Goal: Task Accomplishment & Management: Manage account settings

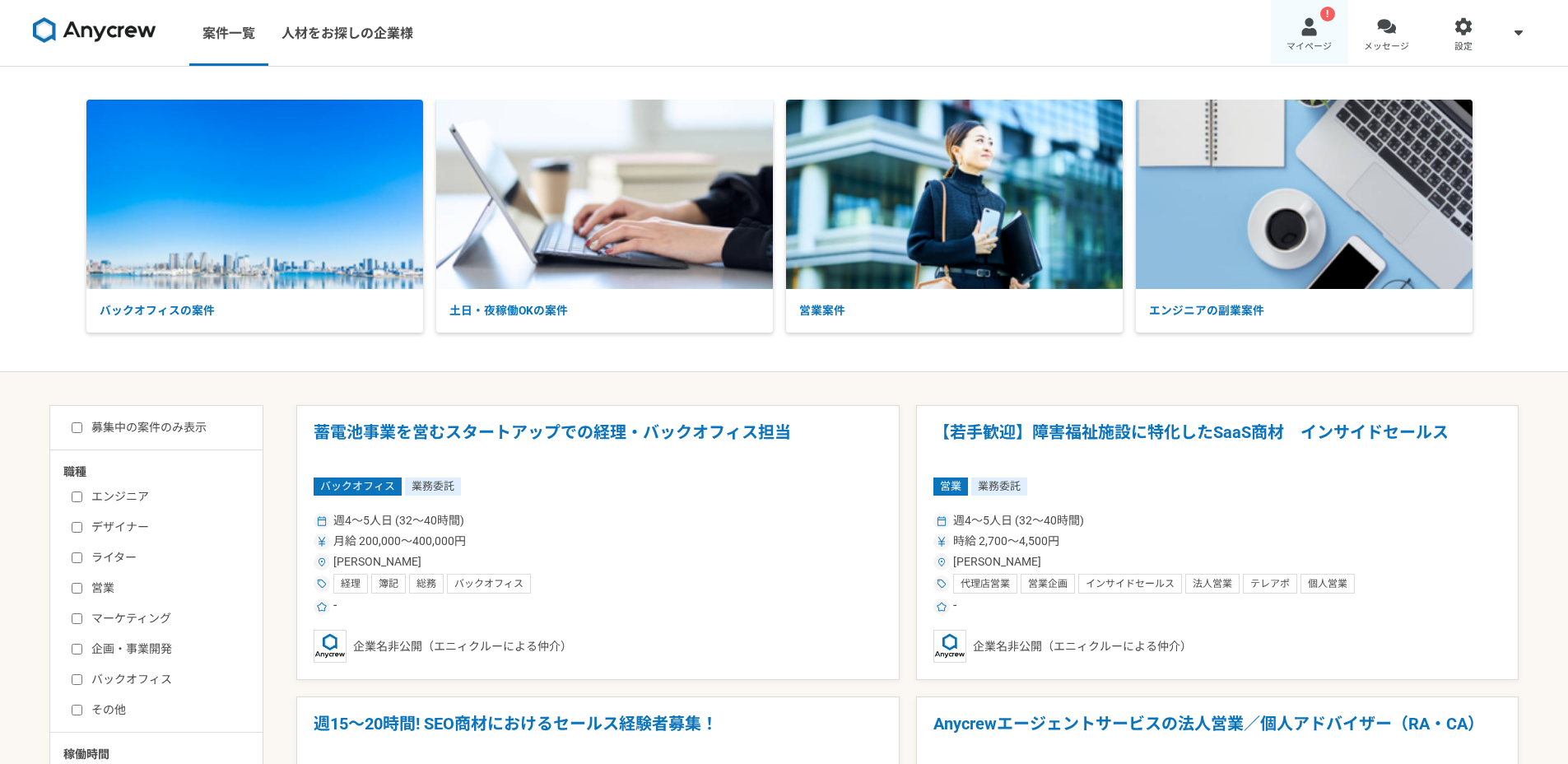
click at [1285, 34] on link "! マイページ" at bounding box center [1310, 33] width 78 height 66
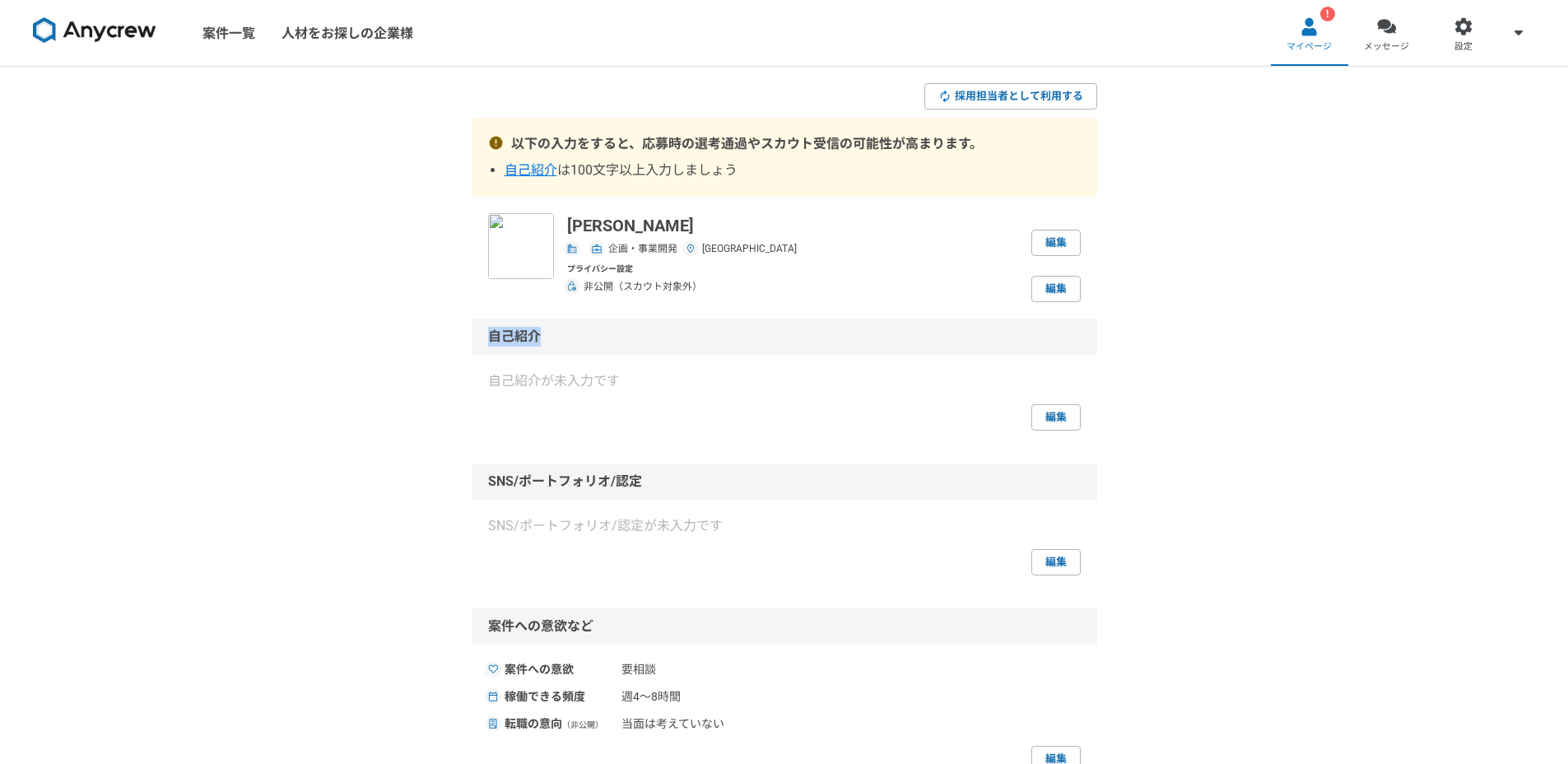
drag, startPoint x: 485, startPoint y: 336, endPoint x: 586, endPoint y: 336, distance: 101.0
click at [580, 337] on div "自己紹介" at bounding box center [784, 337] width 625 height 36
copy div "自己紹介"
click at [1225, 318] on div "採用担当者として利用する 以下の入力をすると、応募時の選考通過やスカウト受信の可能性が高まります。 自己紹介 は100文字以上入力しましょう [PERSON_…" at bounding box center [784, 670] width 1568 height 1207
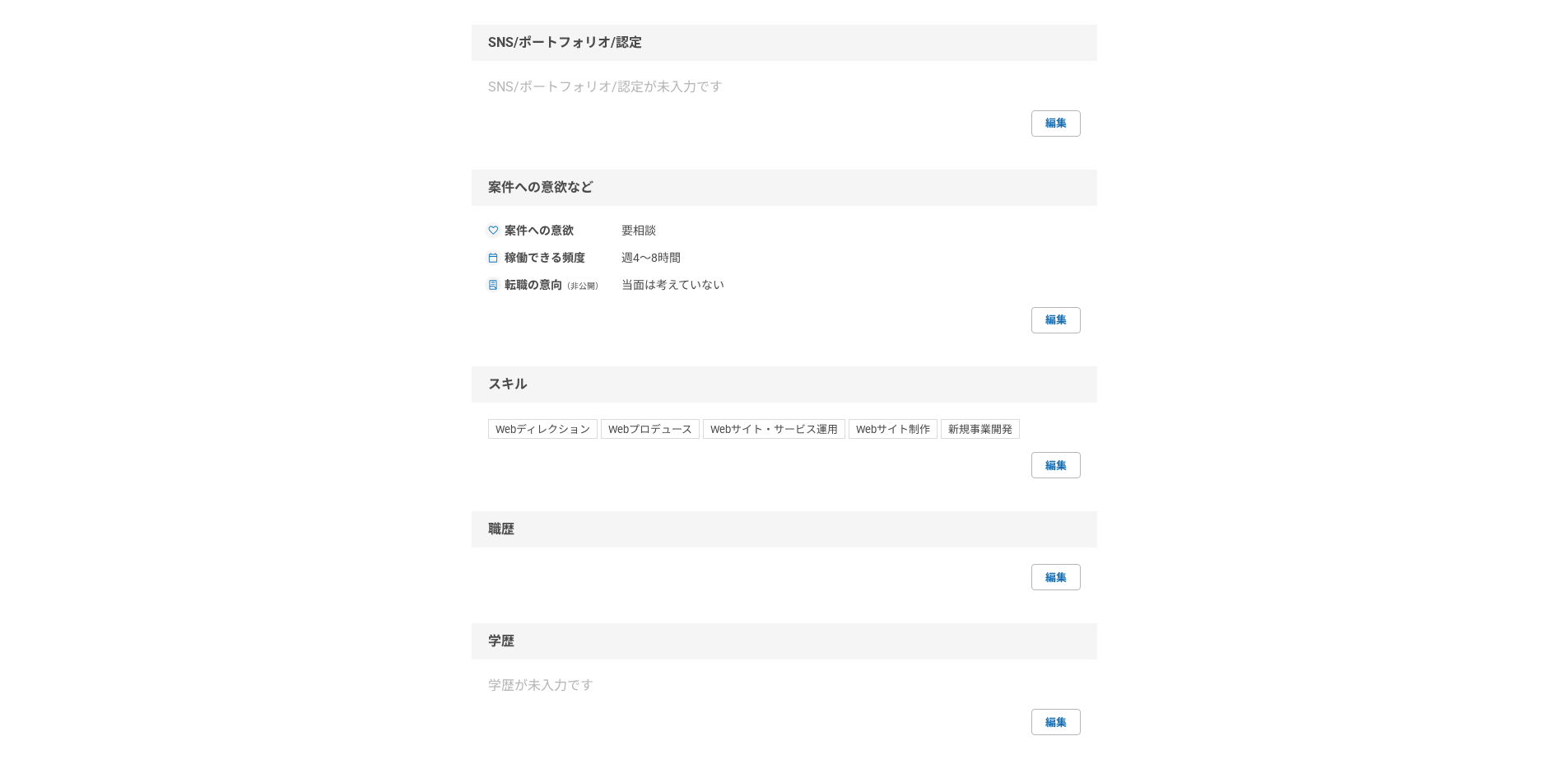
scroll to position [652, 0]
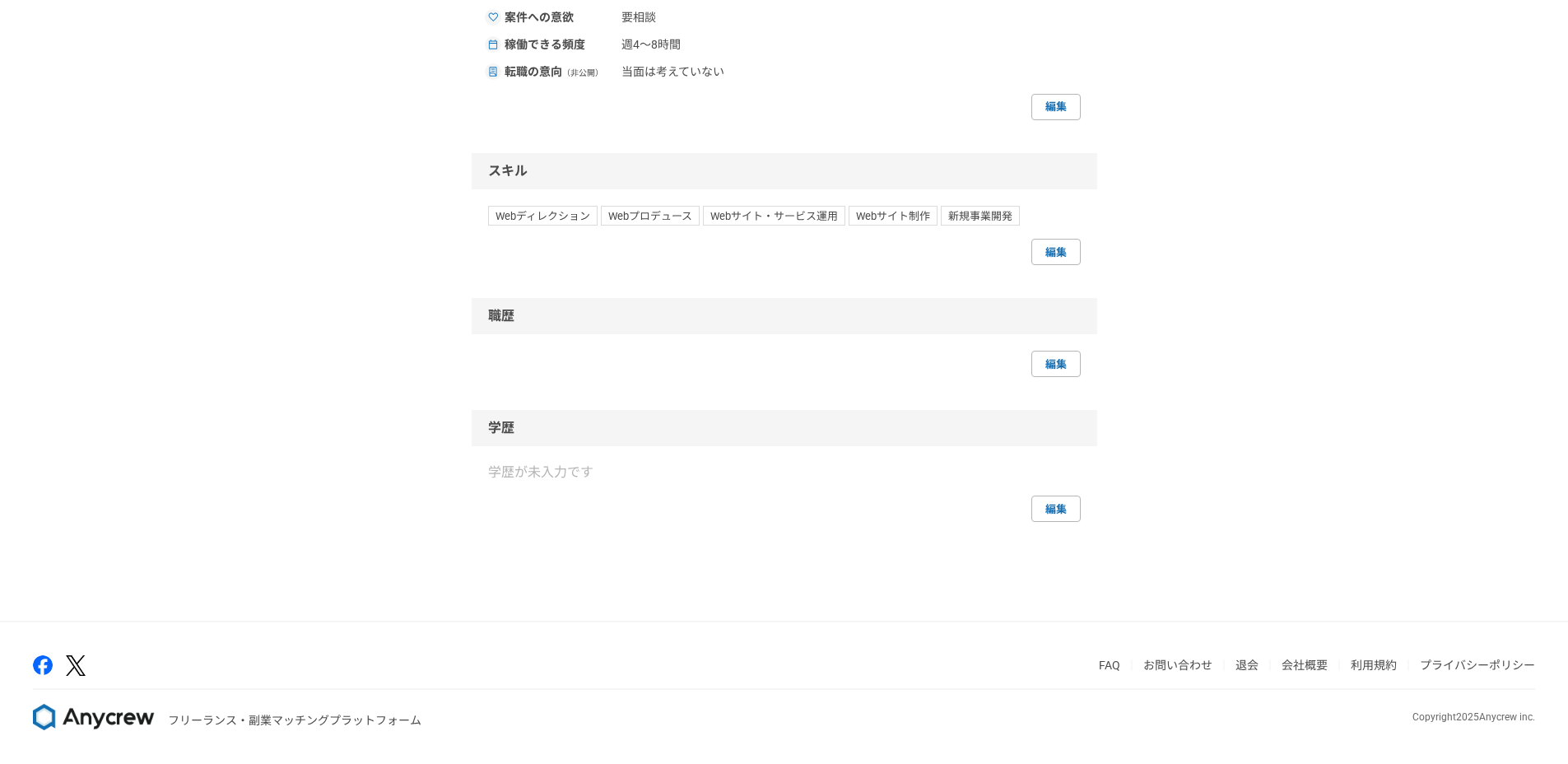
click at [177, 721] on p "フリーランス・副業マッチングプラットフォーム" at bounding box center [294, 720] width 253 height 17
drag, startPoint x: 169, startPoint y: 720, endPoint x: 442, endPoint y: 733, distance: 273.3
click at [442, 733] on footer "FAQ お問い合わせ 退会 会社概要 利用規約 プライバシーポリシー フリーランス・副業マッチングプラットフォーム Copyright 2025 Anycre…" at bounding box center [784, 693] width 1568 height 142
copy p "フリーランス・副業マッチングプラットフォーム"
click at [1243, 380] on div "採用担当者として利用する 以下の入力をすると、応募時の選考通過やスカウト受信の可能性が高まります。 自己紹介 は100文字以上入力しましょう [PERSON_…" at bounding box center [784, 18] width 1568 height 1207
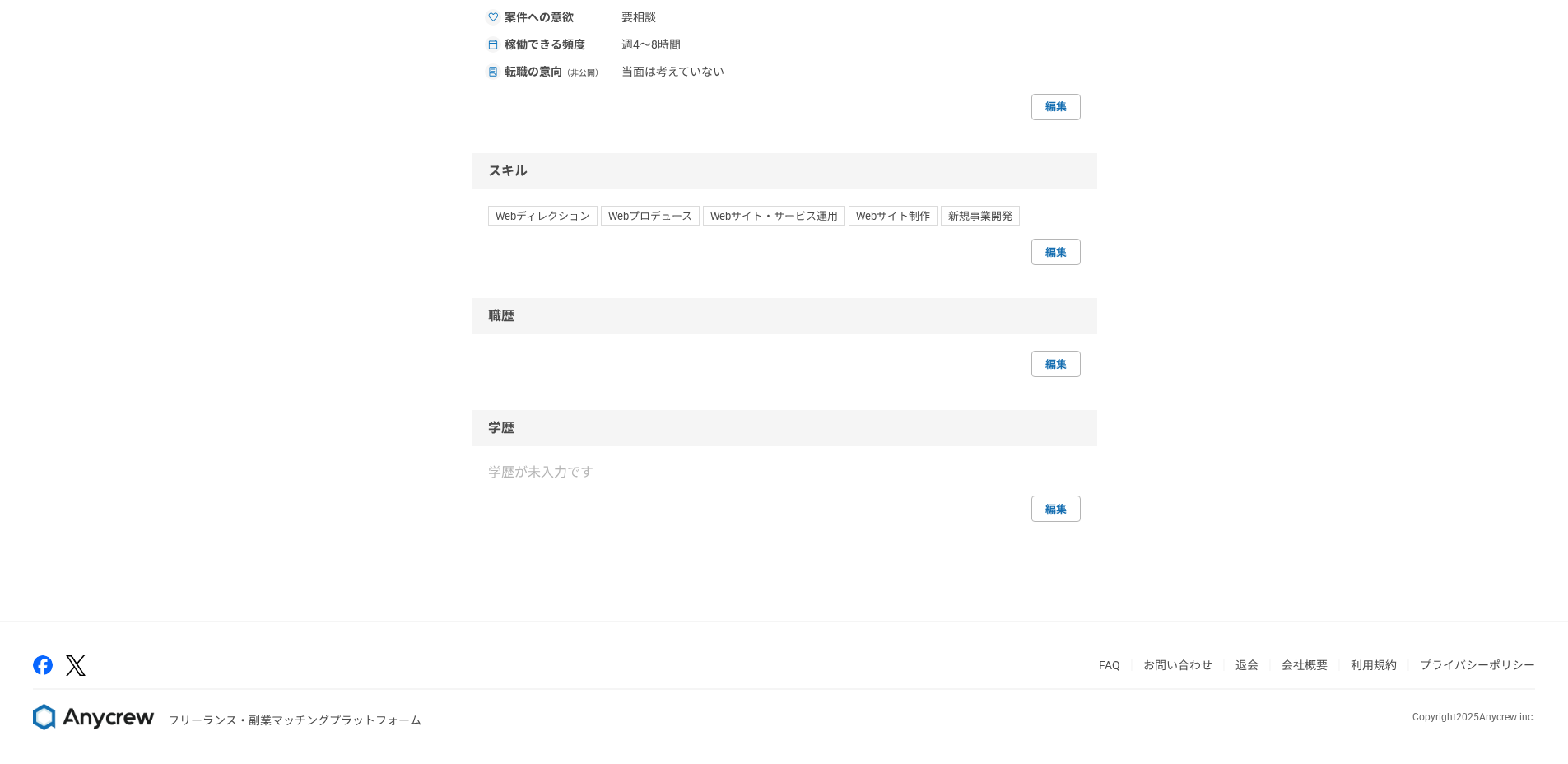
scroll to position [0, 0]
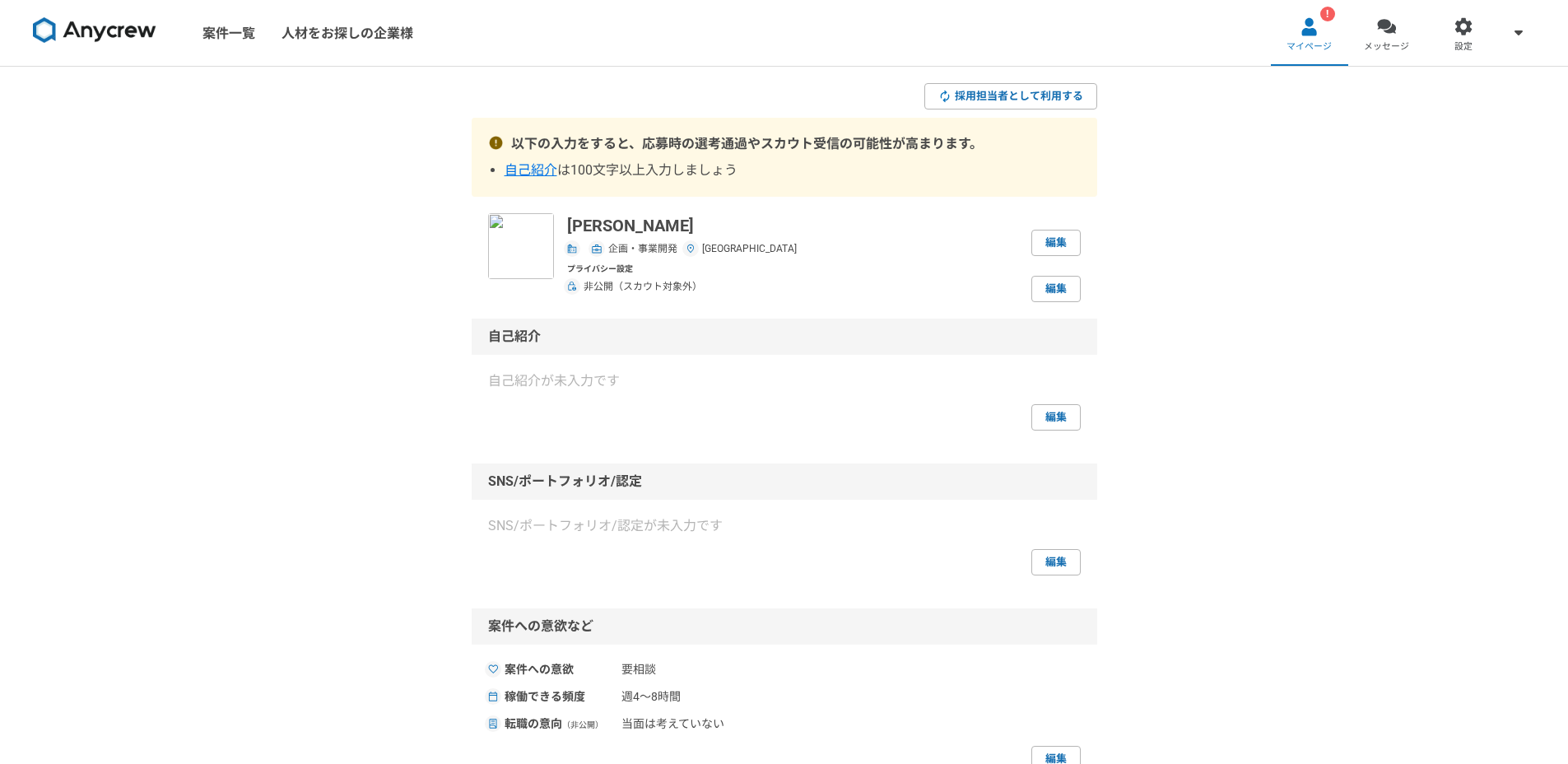
click at [126, 36] on img at bounding box center [95, 30] width 124 height 26
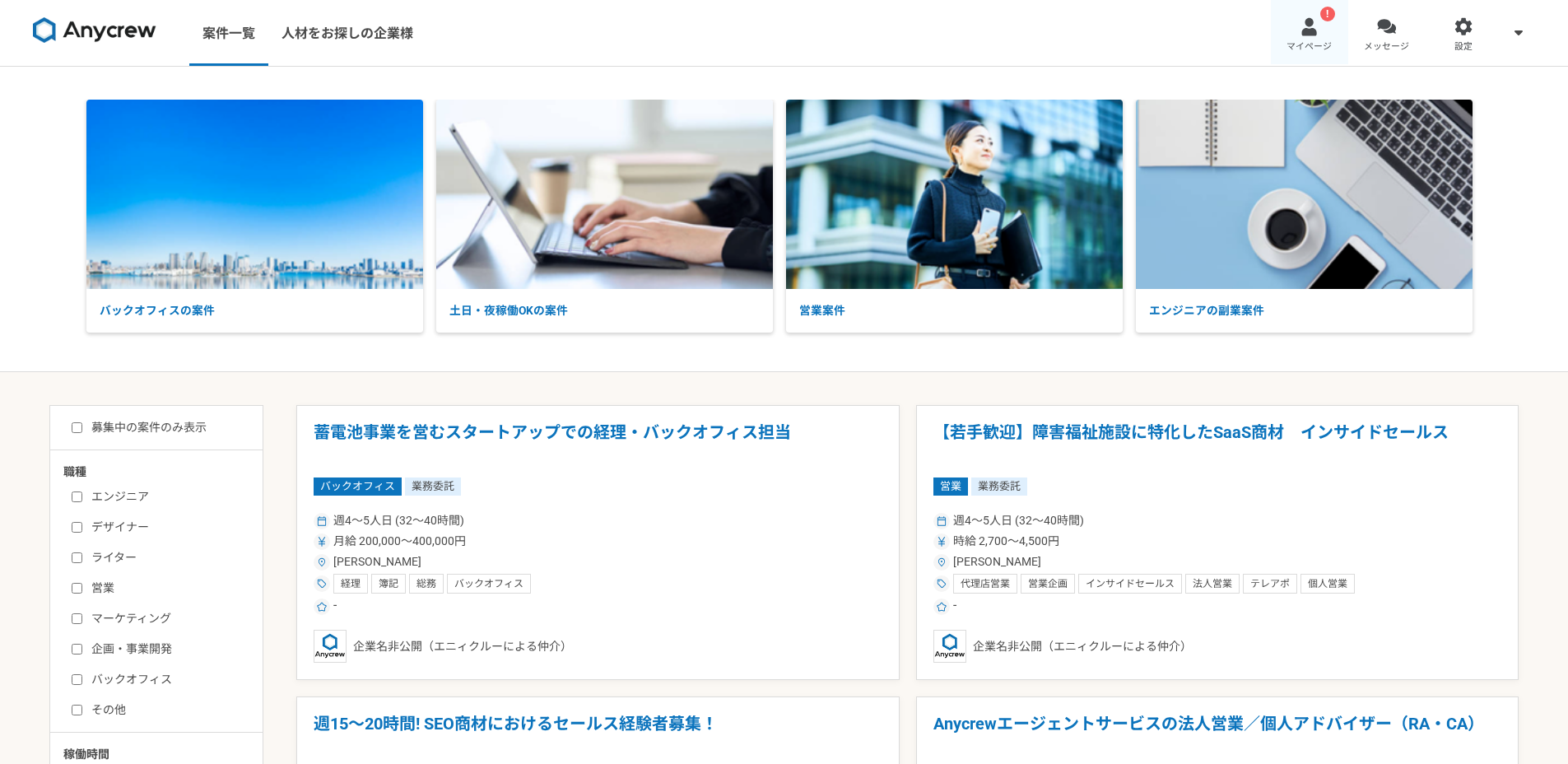
click at [1329, 19] on div "!" at bounding box center [1327, 14] width 15 height 15
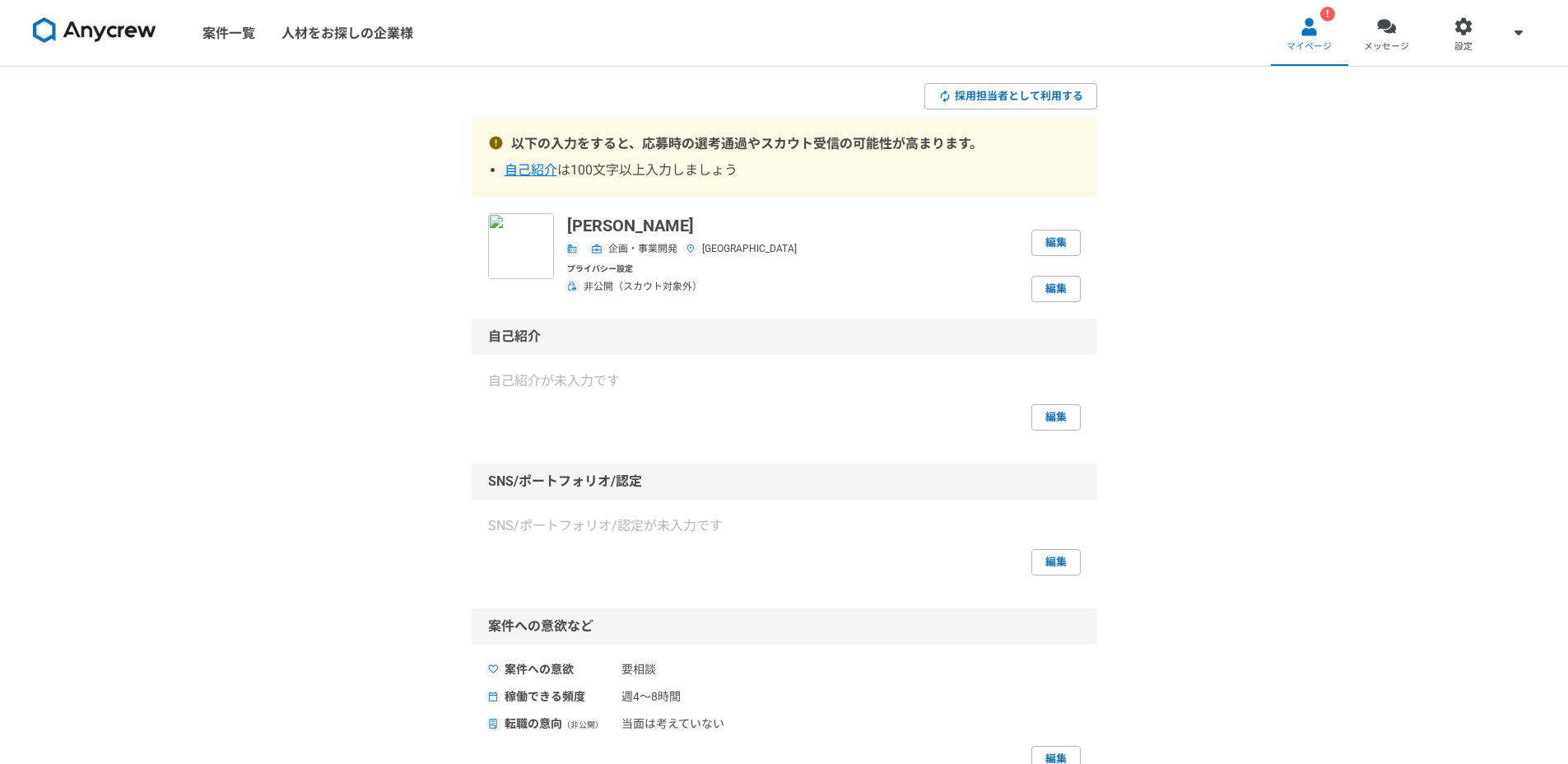
click at [538, 250] on img at bounding box center [521, 246] width 66 height 66
click at [1063, 233] on link "編集" at bounding box center [1056, 242] width 50 height 26
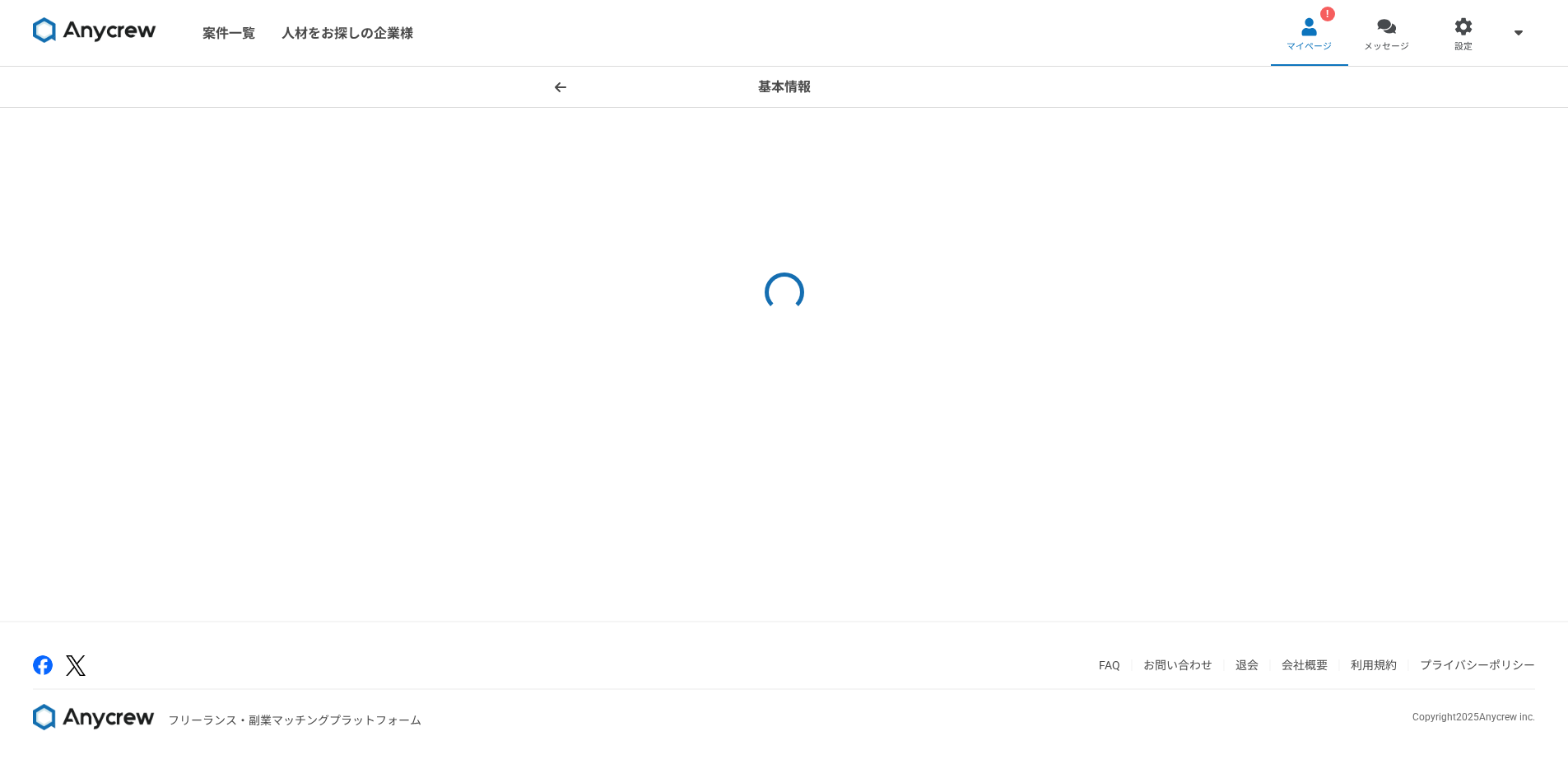
select select "6"
select select "11"
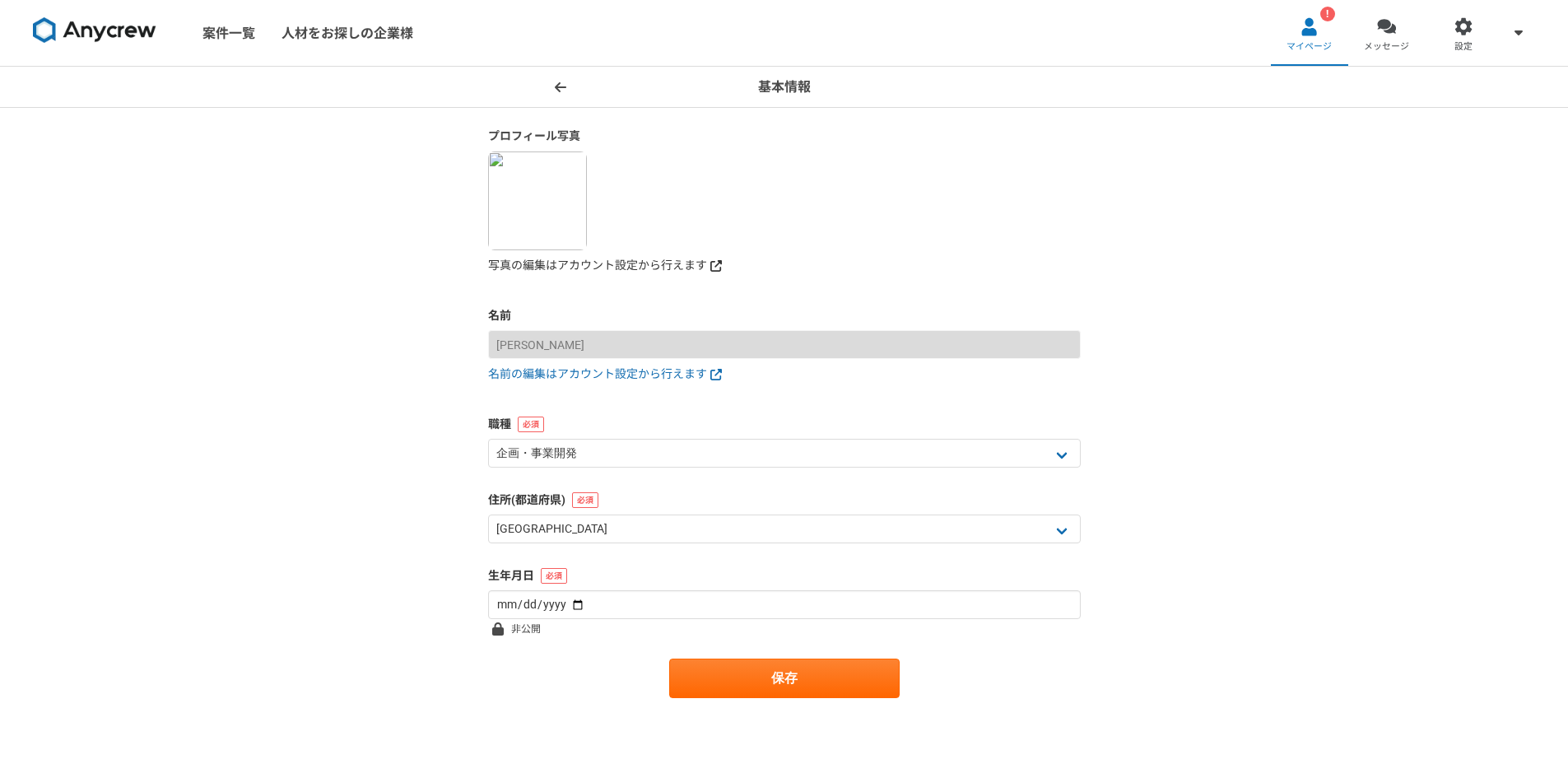
click at [658, 268] on link "写真の編集はアカウント設定から行えます" at bounding box center [784, 265] width 592 height 17
click at [907, 178] on figure at bounding box center [784, 200] width 592 height 99
click at [529, 222] on img at bounding box center [537, 200] width 99 height 99
click at [1301, 37] on link "! マイページ" at bounding box center [1310, 33] width 78 height 66
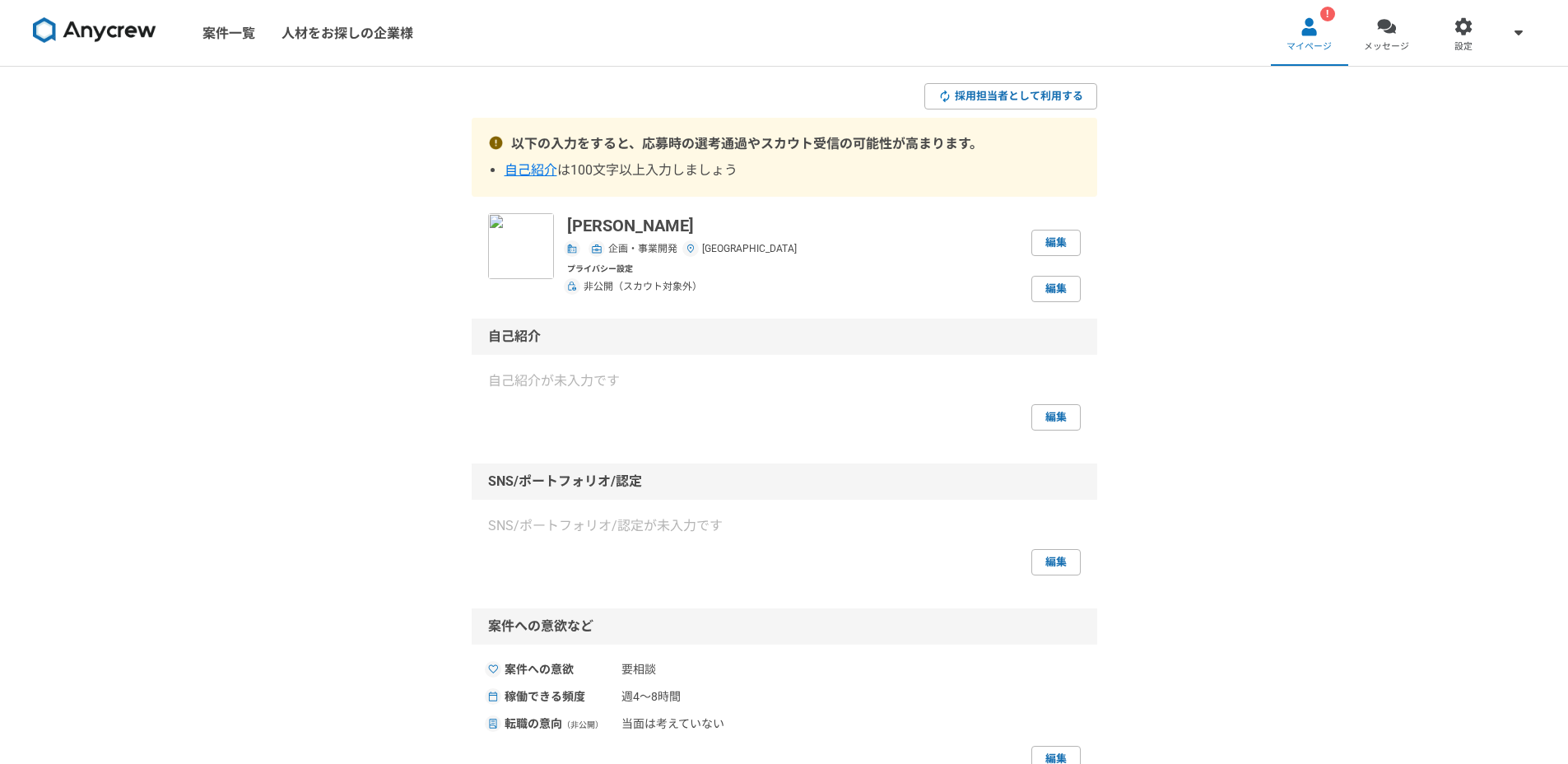
click at [535, 230] on img at bounding box center [521, 246] width 66 height 66
click at [1038, 252] on link "編集" at bounding box center [1056, 242] width 50 height 26
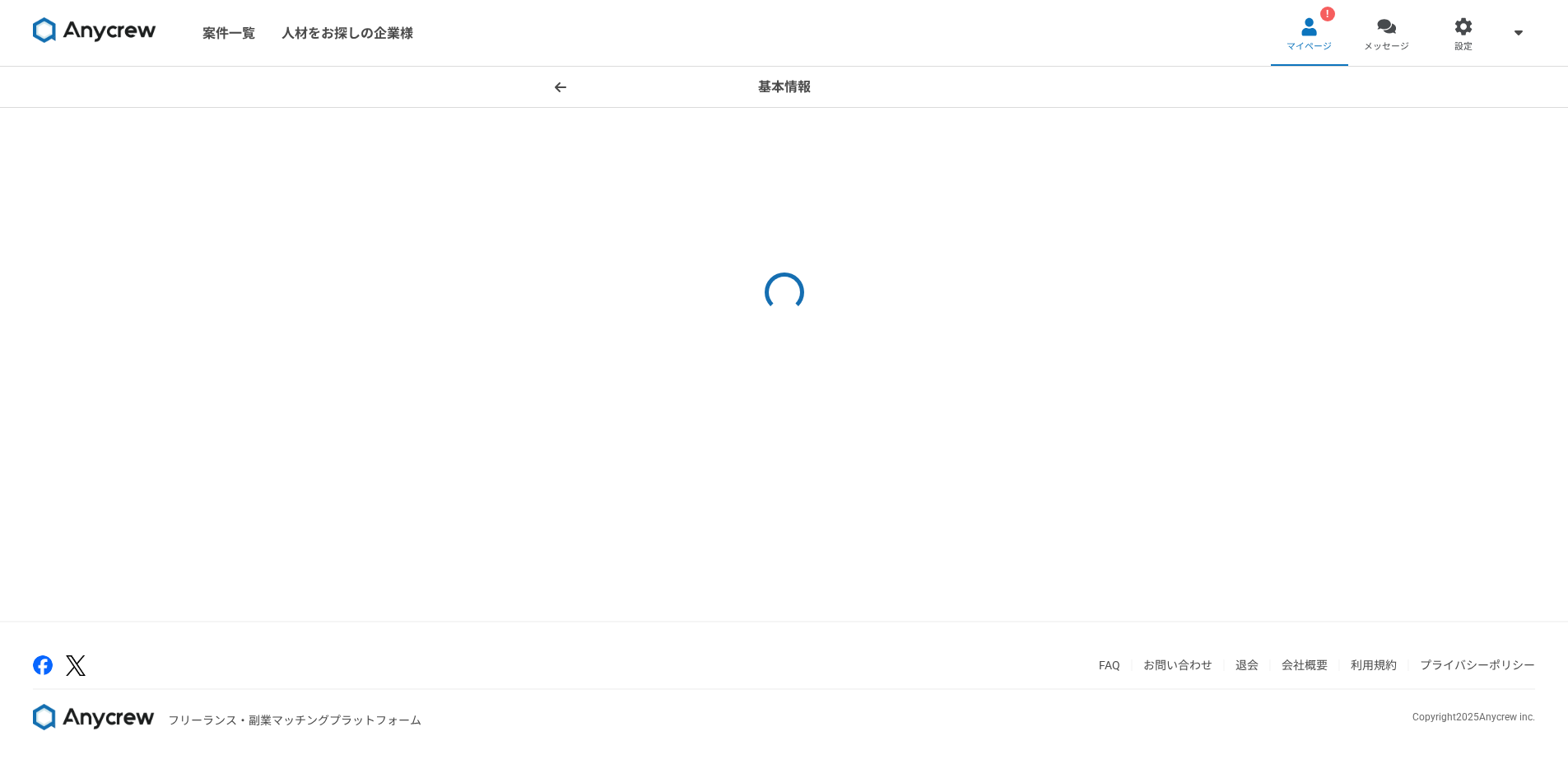
select select "6"
select select "11"
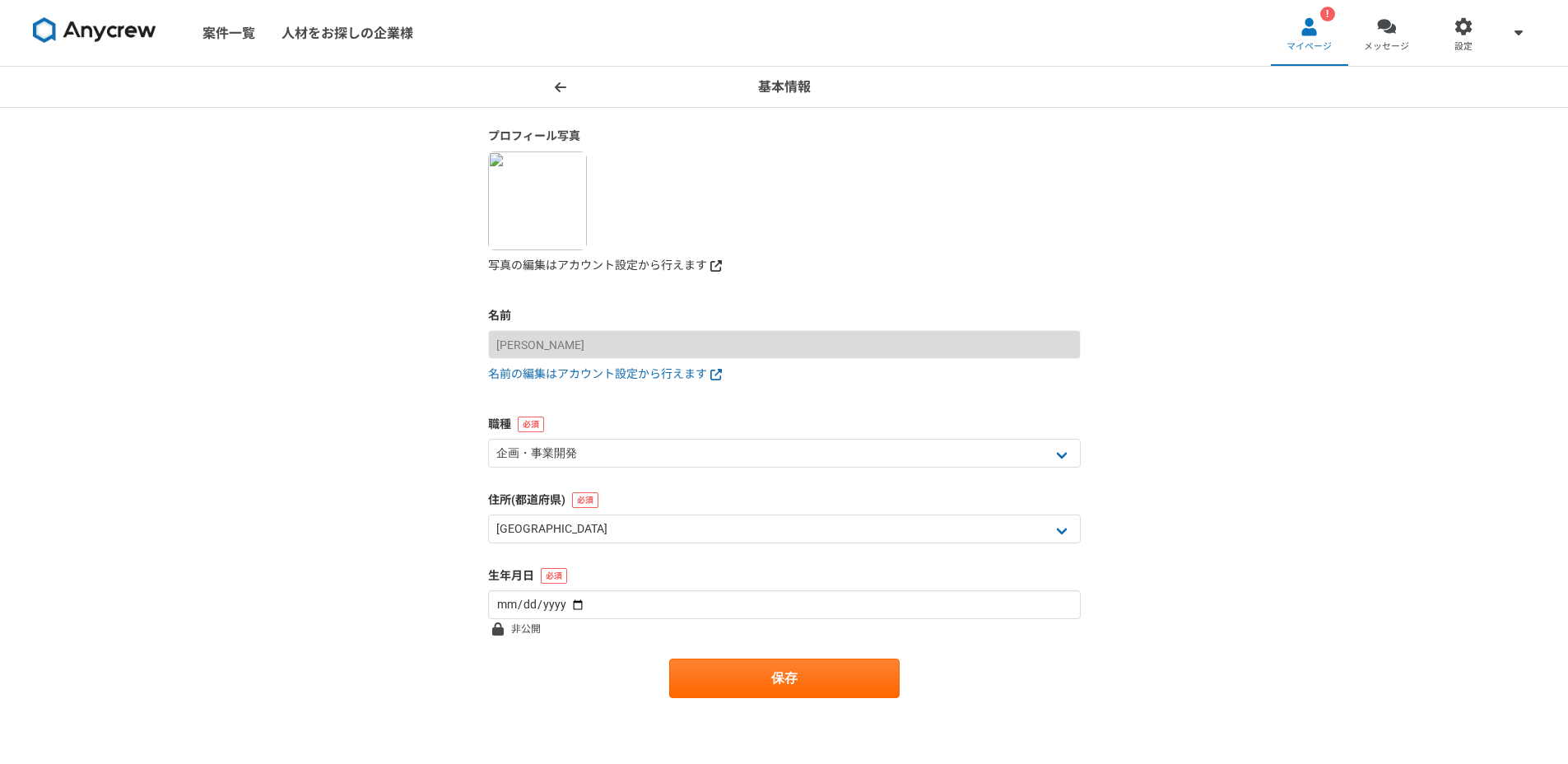
click at [646, 265] on link "写真の編集はアカウント設定から行えます" at bounding box center [784, 265] width 592 height 17
click at [1081, 198] on section "プロフィール写真 写真の編集はアカウント設定から行えます 名前 Yuya Sugawara 名前の編集はアカウント設定から行えます 職種 エンジニア デザイナ…" at bounding box center [784, 413] width 625 height 571
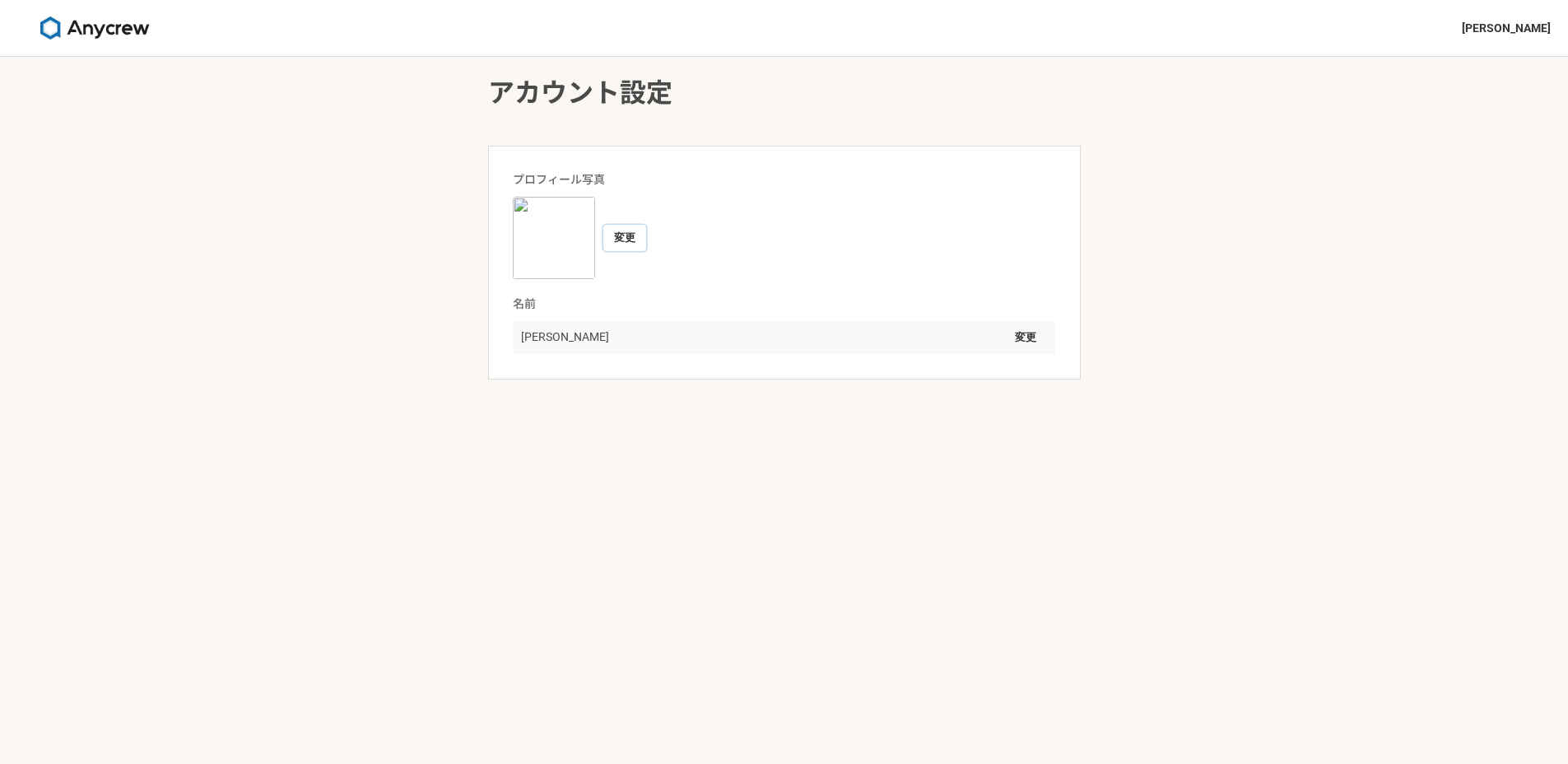
click at [630, 234] on button "変更" at bounding box center [624, 237] width 43 height 26
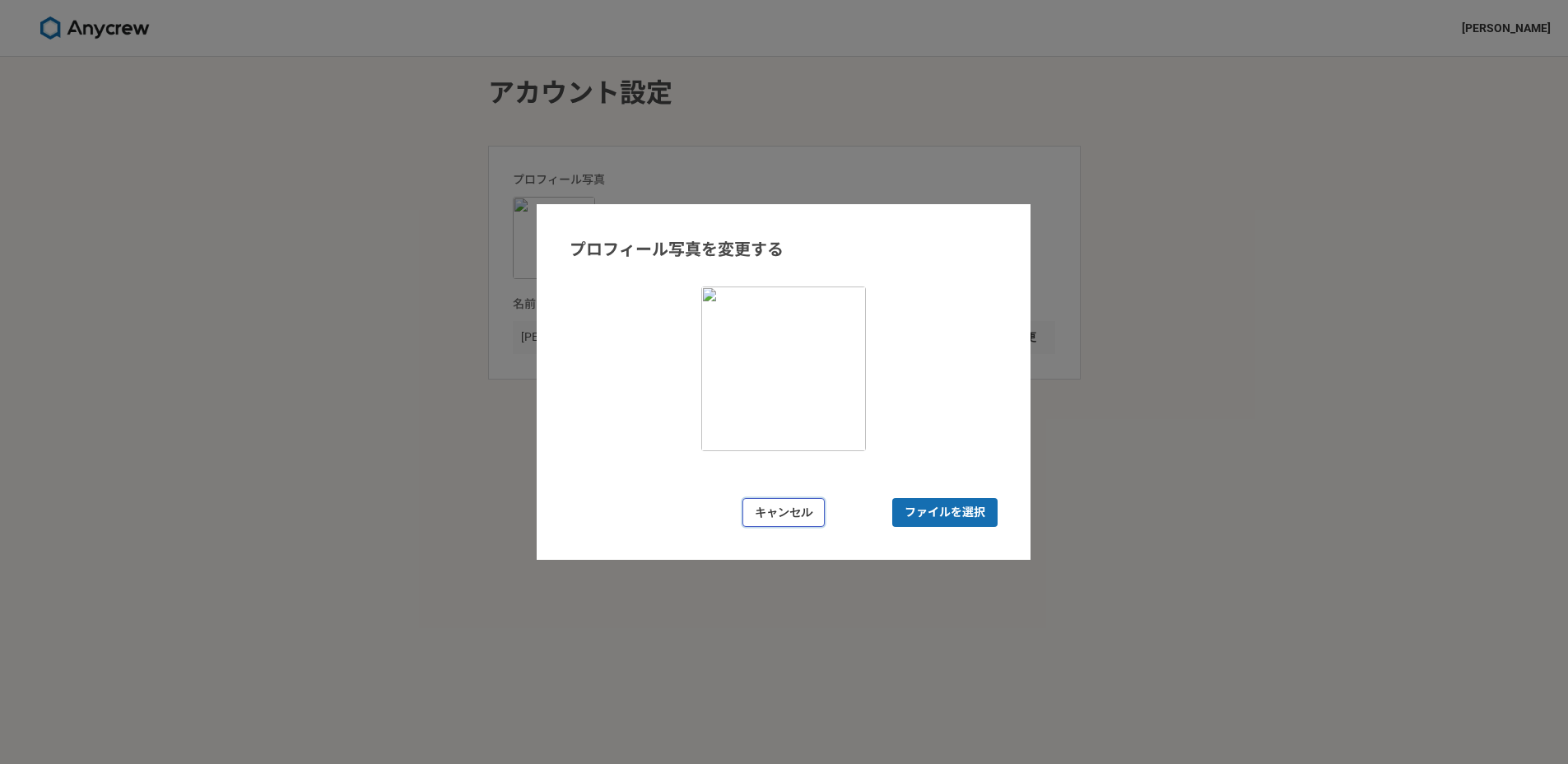
click at [791, 520] on button "キャンセル" at bounding box center [784, 512] width 83 height 29
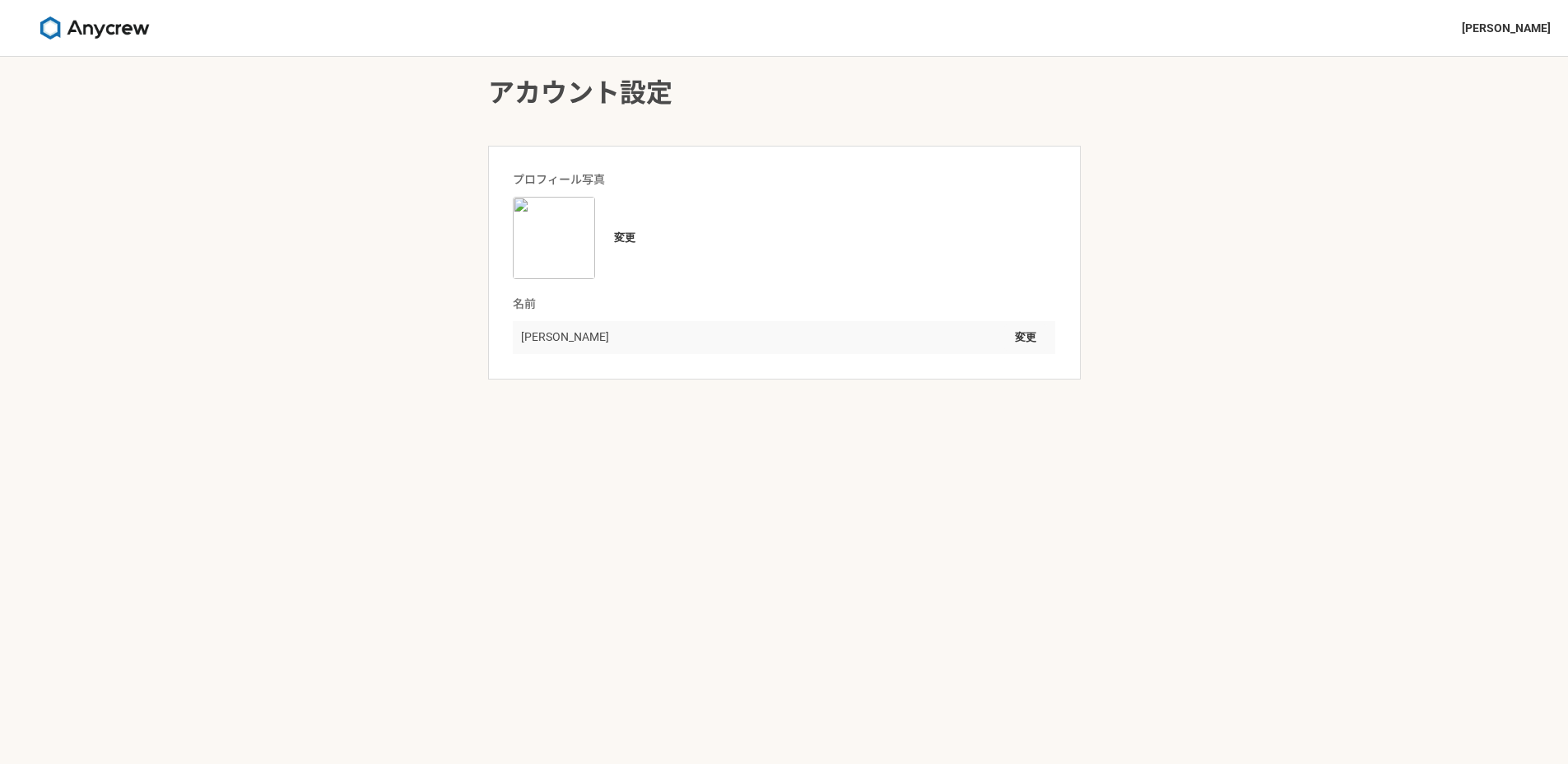
click at [1258, 265] on div "アカウント設定 プロフィール写真 変更 名前 Yuya Sugawara 変更" at bounding box center [784, 410] width 1568 height 707
click at [622, 233] on button "変更" at bounding box center [624, 237] width 43 height 26
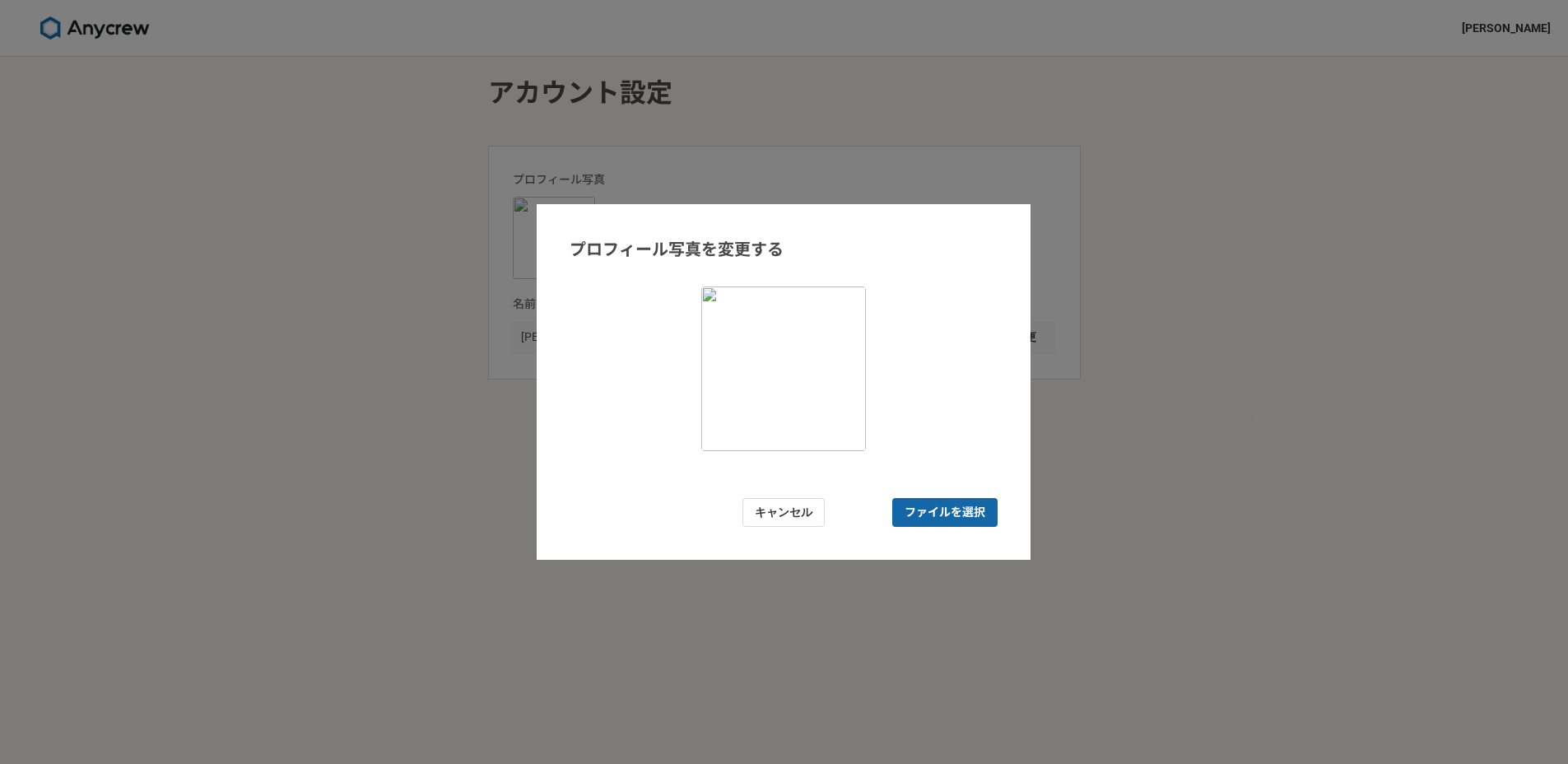
click at [911, 519] on span "ファイルを選択" at bounding box center [944, 512] width 81 height 17
click at [911, 519] on input "ファイルを選択" at bounding box center [945, 512] width 106 height 29
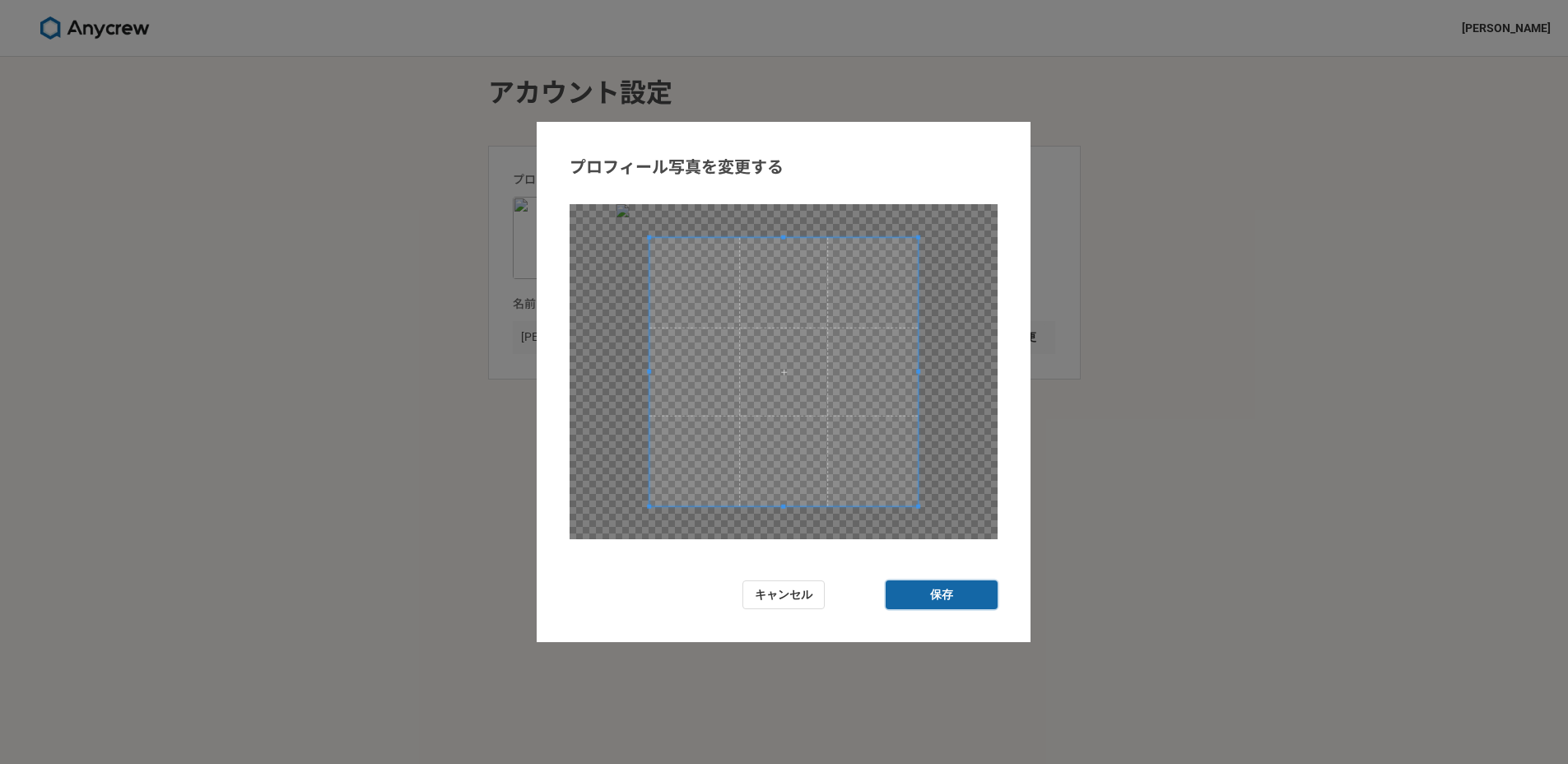
click at [960, 600] on button "保存" at bounding box center [941, 594] width 112 height 29
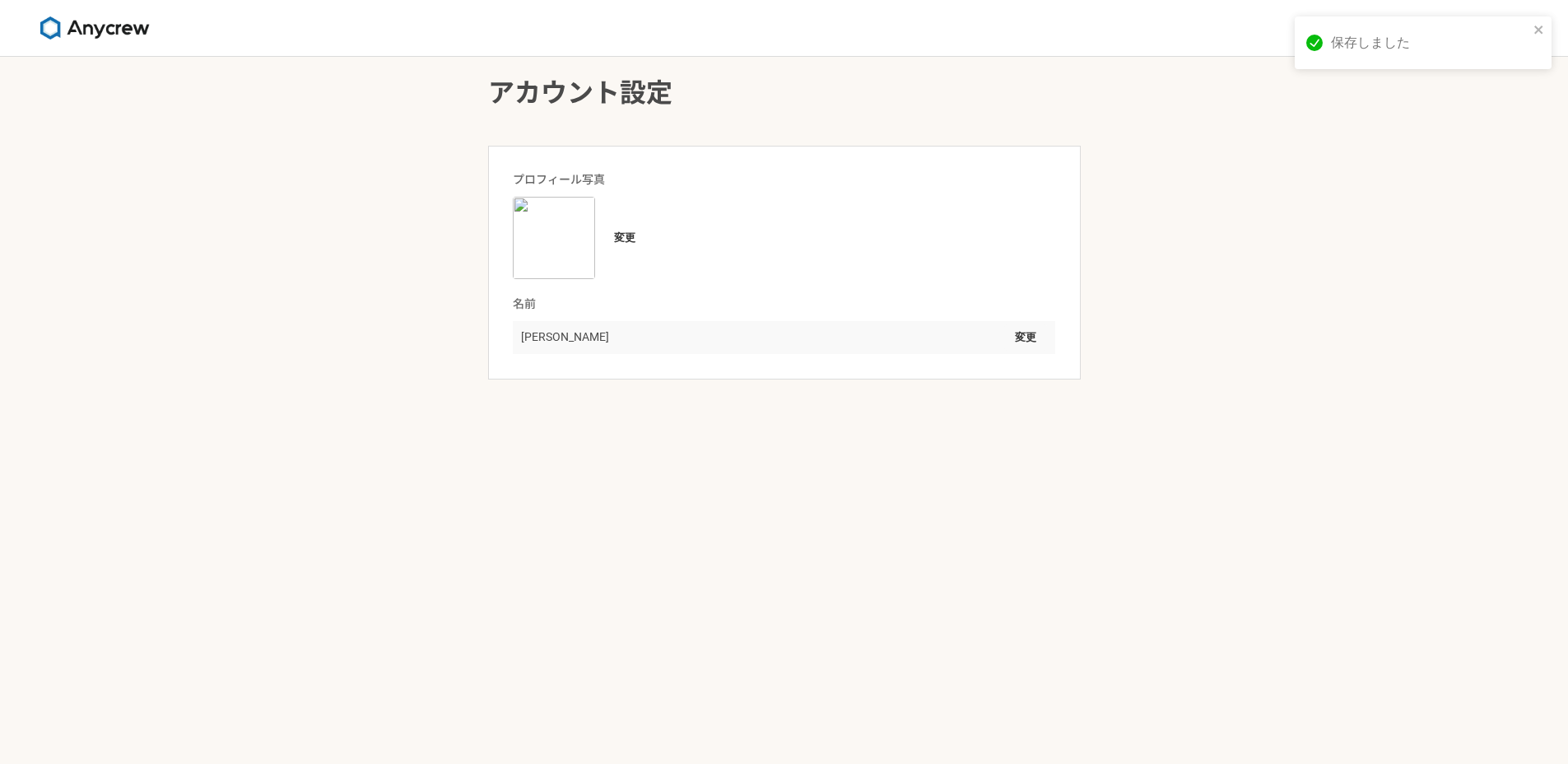
click at [1289, 222] on div "アカウント設定 プロフィール写真 変更 名前 Yuya Sugawara 変更" at bounding box center [784, 410] width 1568 height 707
click at [785, 124] on div "アカウント設定 プロフィール写真 変更 名前 Yuya Sugawara 変更" at bounding box center [784, 225] width 592 height 306
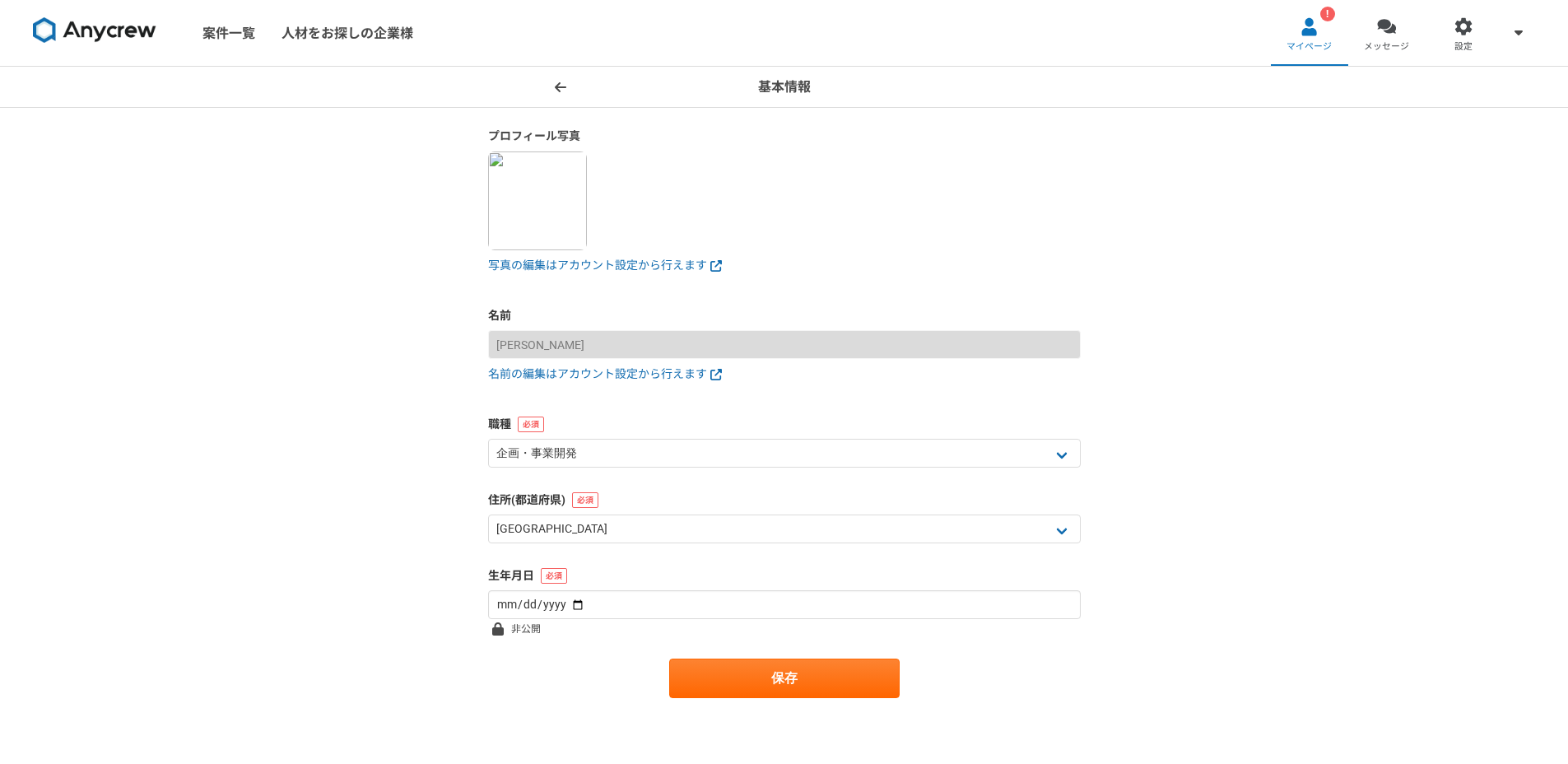
select select "6"
select select "11"
click at [1046, 216] on figure at bounding box center [784, 200] width 592 height 99
click at [768, 423] on label "職種" at bounding box center [784, 424] width 592 height 17
click at [765, 446] on select "エンジニア デザイナー ライター 営業 マーケティング 企画・事業開発 バックオフィス その他" at bounding box center [784, 453] width 592 height 29
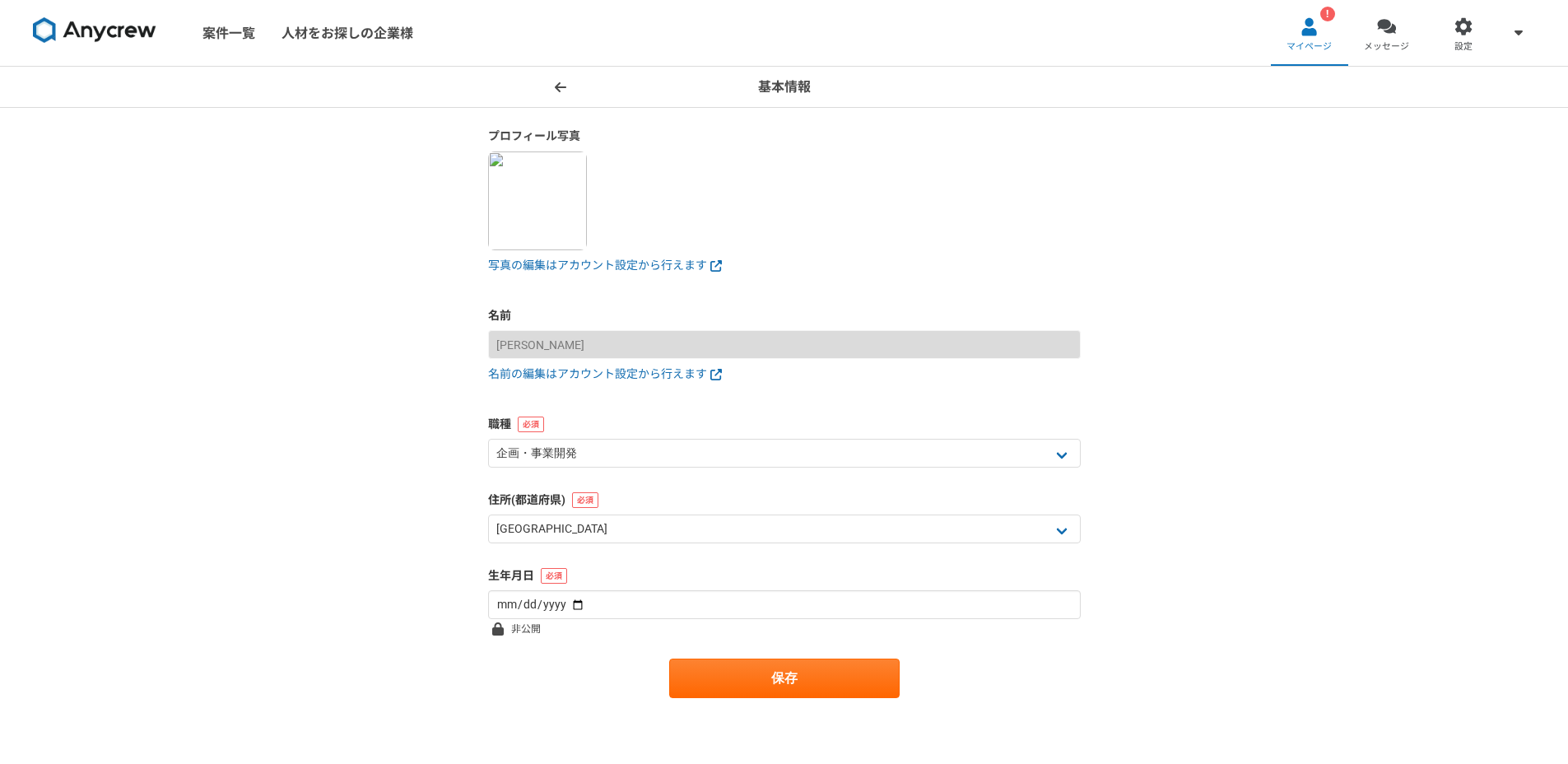
click at [1129, 202] on div "基本情報 プロフィール写真 写真の編集はアカウント設定から行えます 名前 Yuya Sugawara 名前の編集はアカウント設定から行えます 職種 エンジニア…" at bounding box center [784, 415] width 1568 height 697
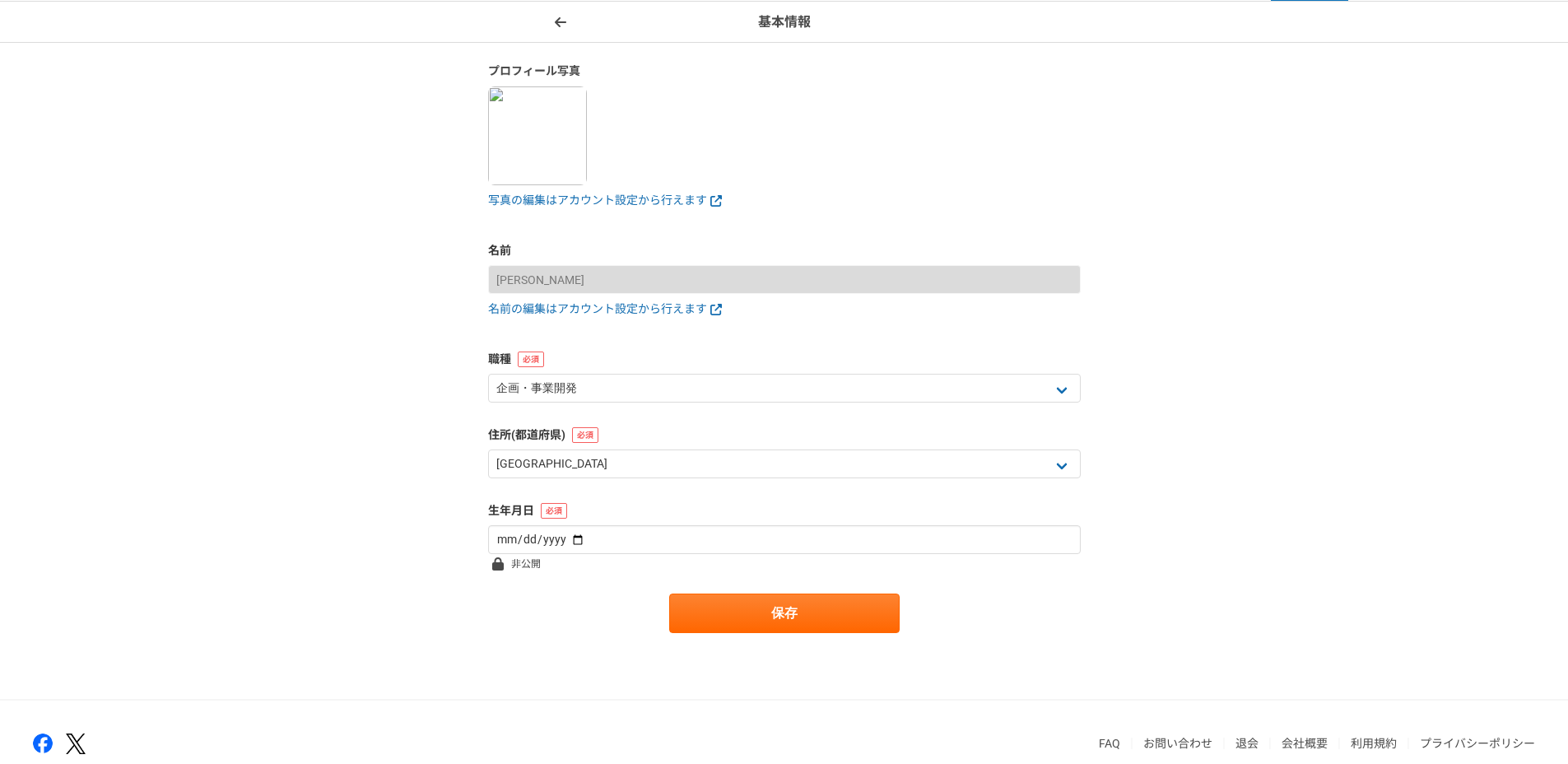
scroll to position [144, 0]
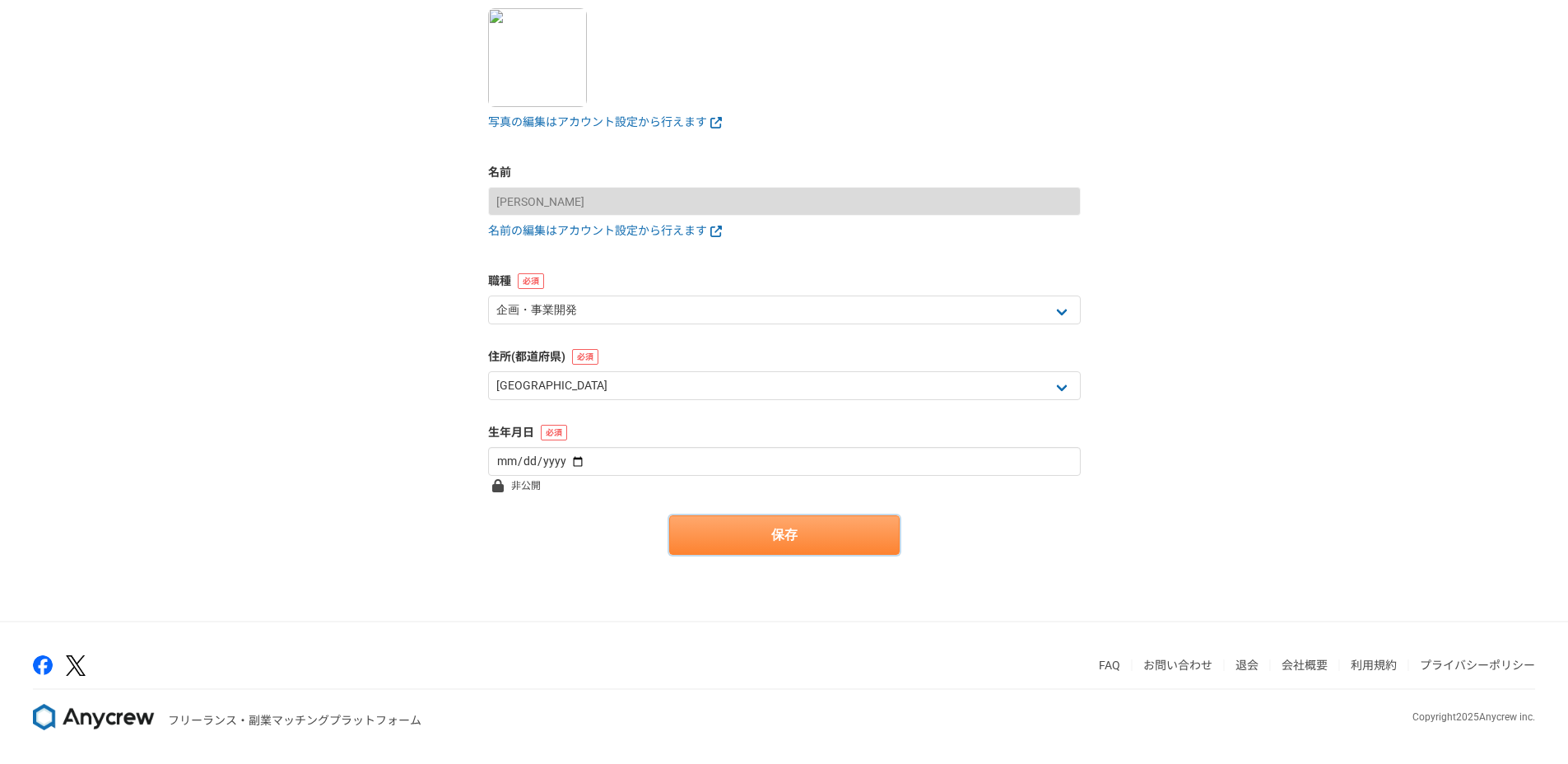
drag, startPoint x: 814, startPoint y: 516, endPoint x: 819, endPoint y: 541, distance: 25.5
click at [814, 516] on button "保存" at bounding box center [784, 536] width 230 height 40
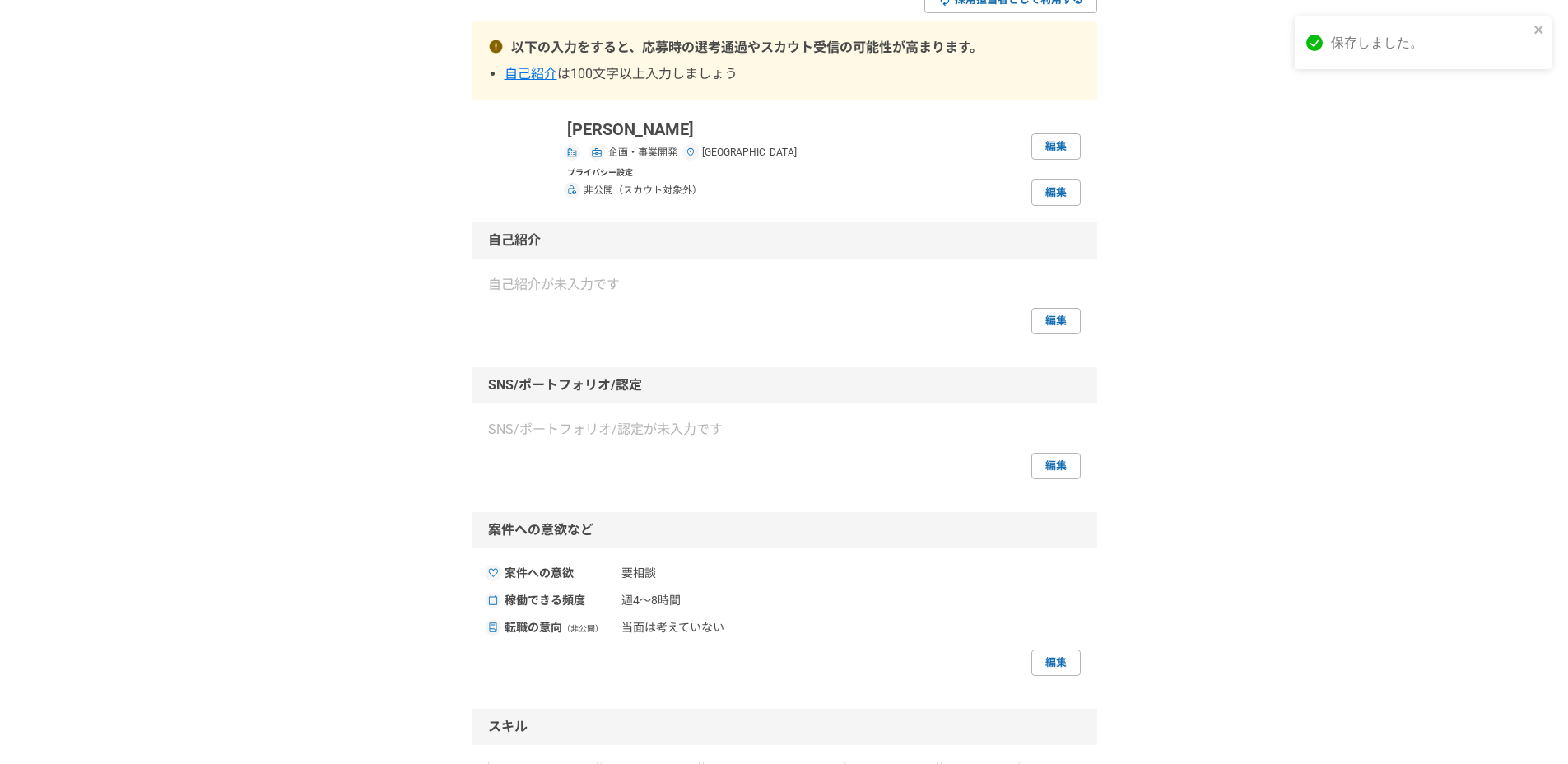
scroll to position [125, 0]
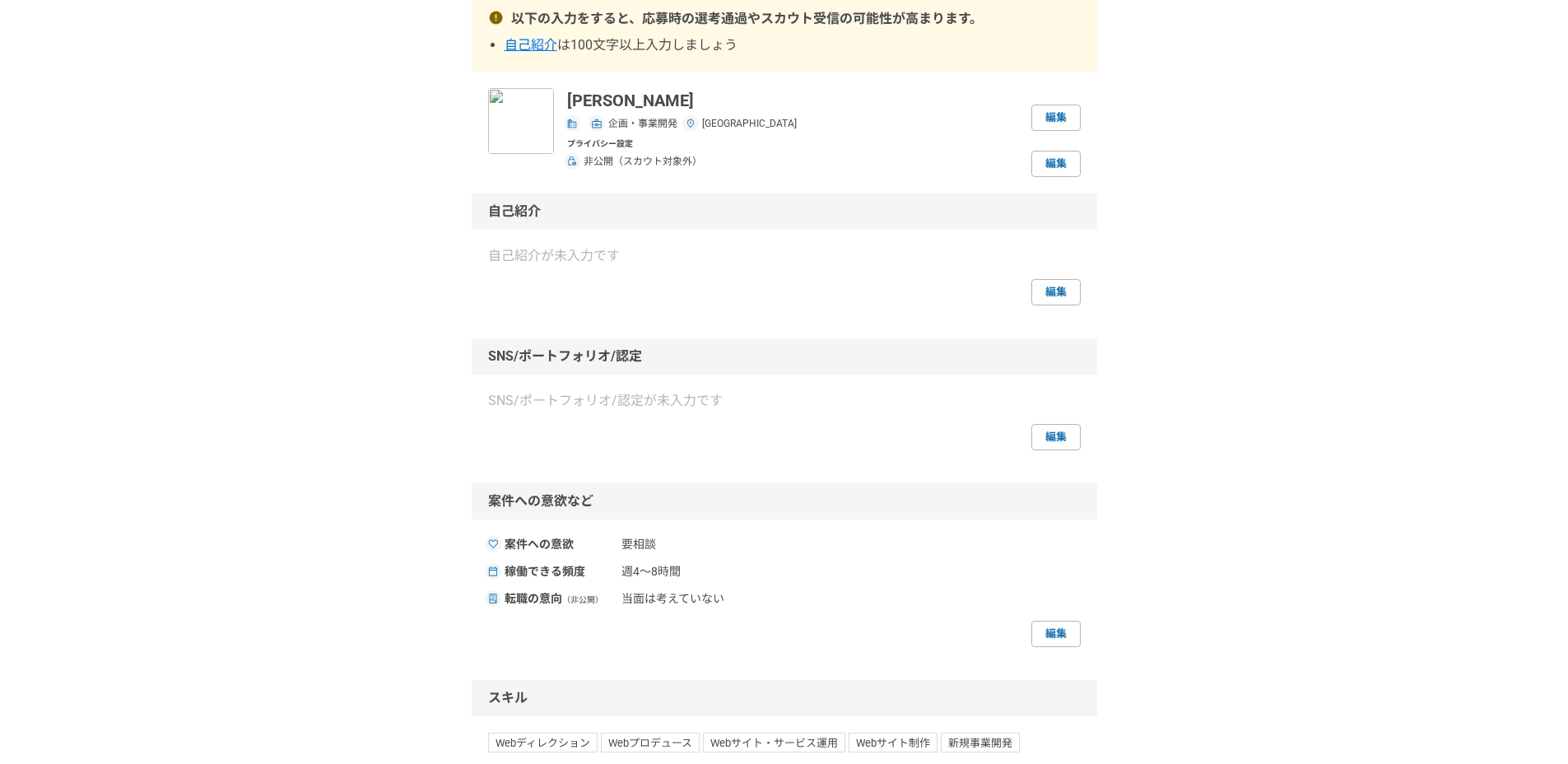
click at [1174, 509] on div "採用担当者として利用する 以下の入力をすると、応募時の選考通過やスカウト受信の可能性が高まります。 自己紹介 は100文字以上入力しましょう Yuya Sug…" at bounding box center [784, 545] width 1568 height 1207
click at [1065, 630] on link "編集" at bounding box center [1056, 634] width 50 height 26
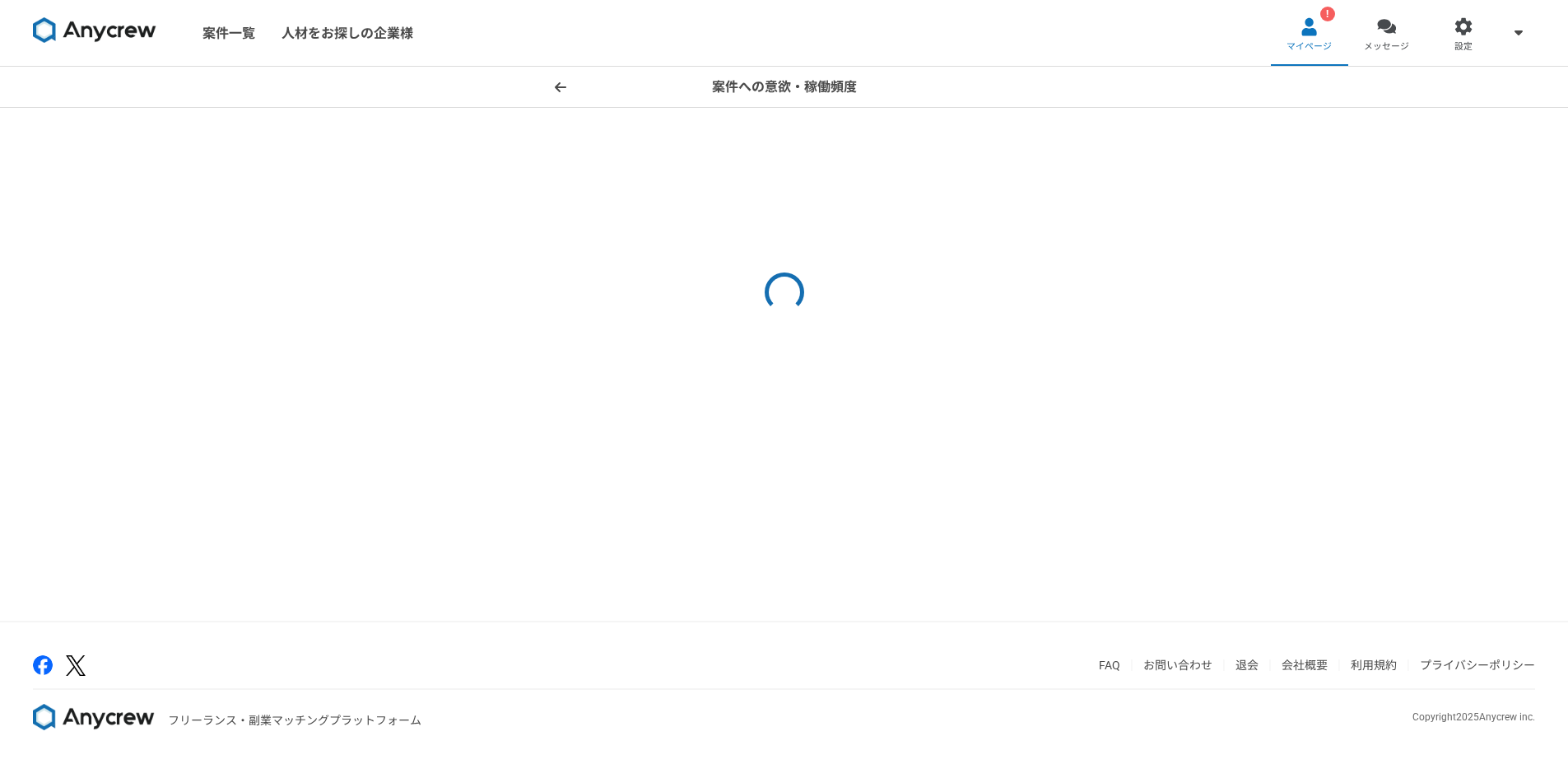
select select
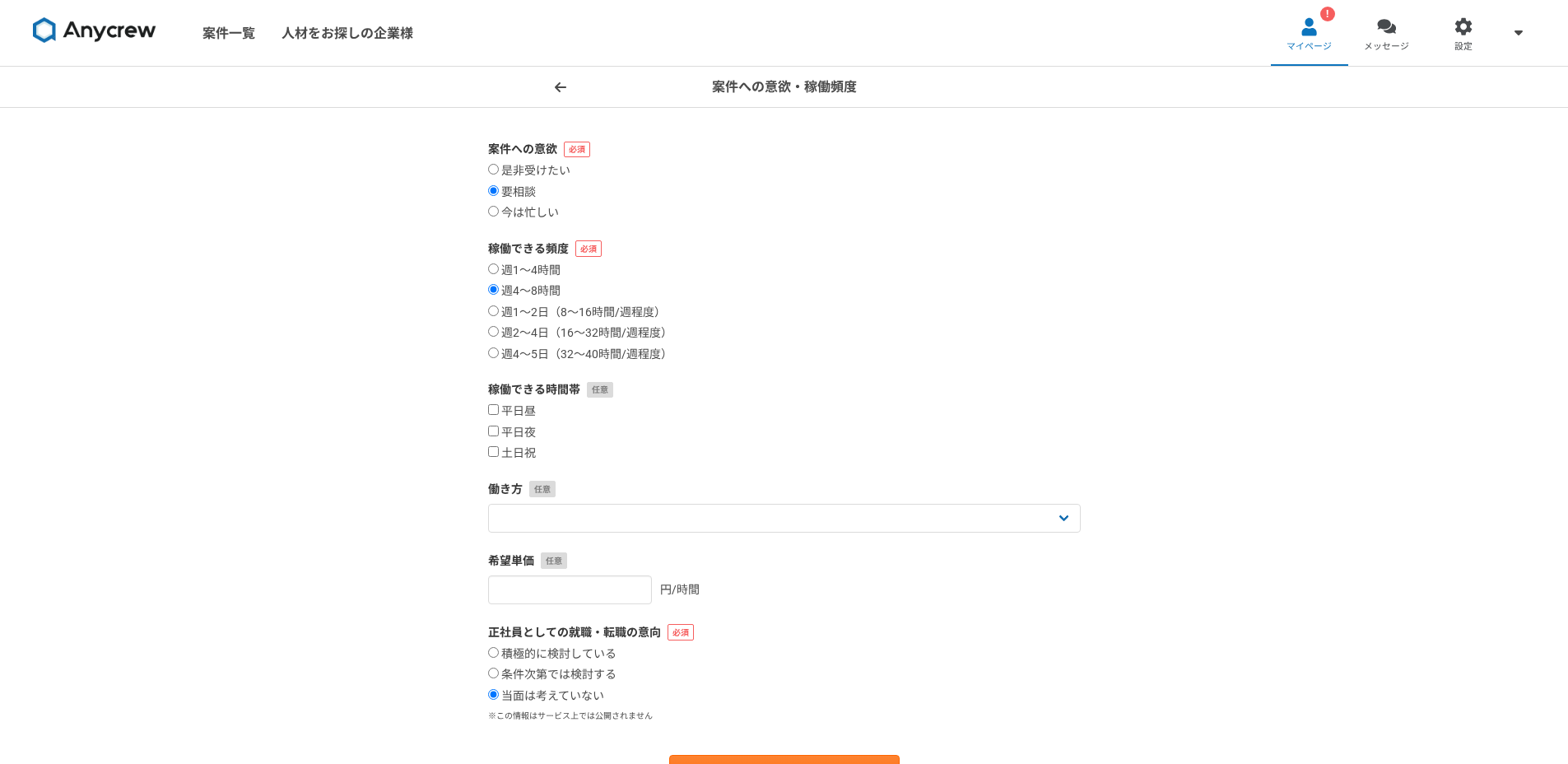
scroll to position [42, 0]
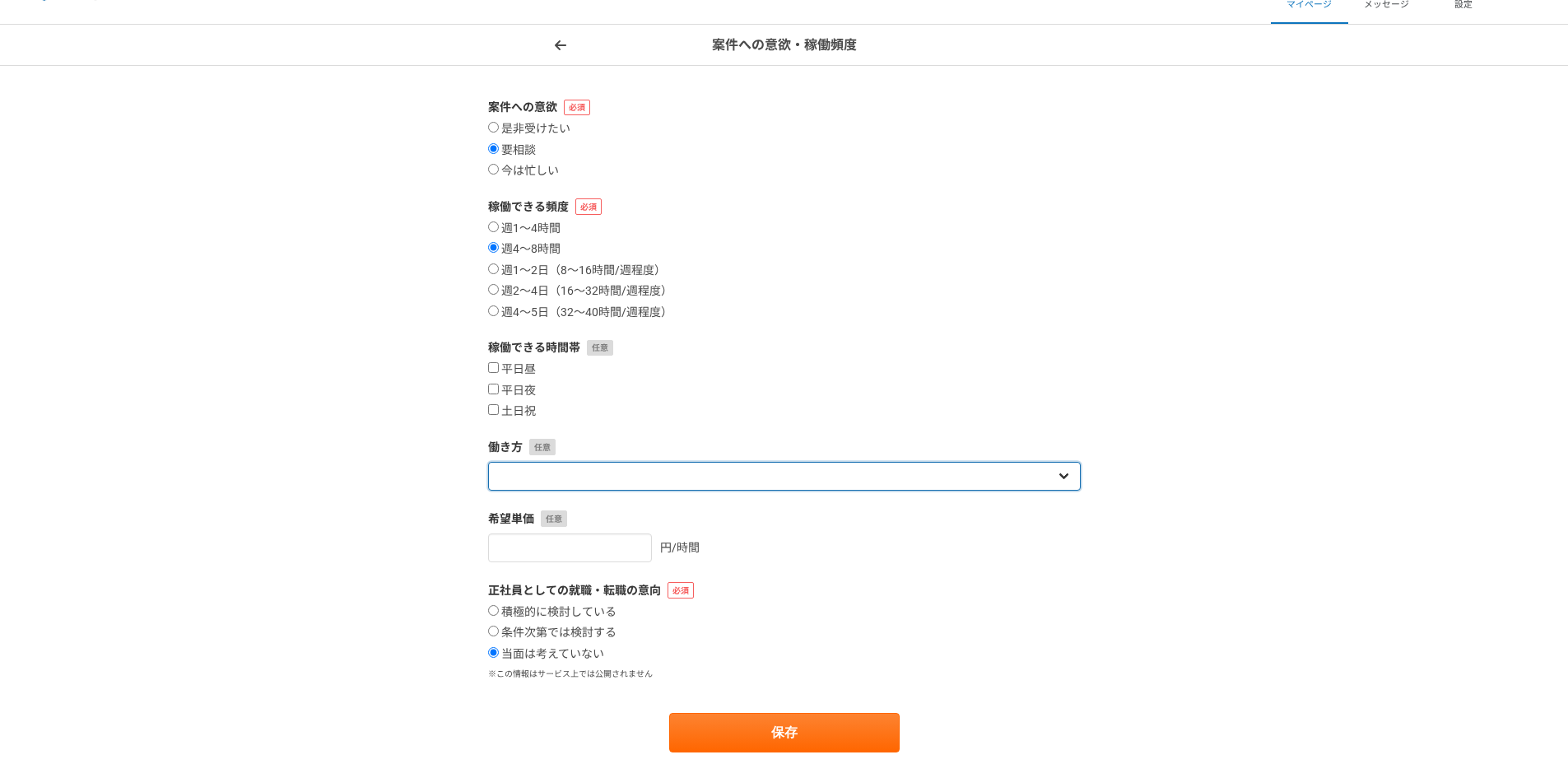
click at [703, 480] on select "フリーランス 副業 その他" at bounding box center [784, 476] width 592 height 29
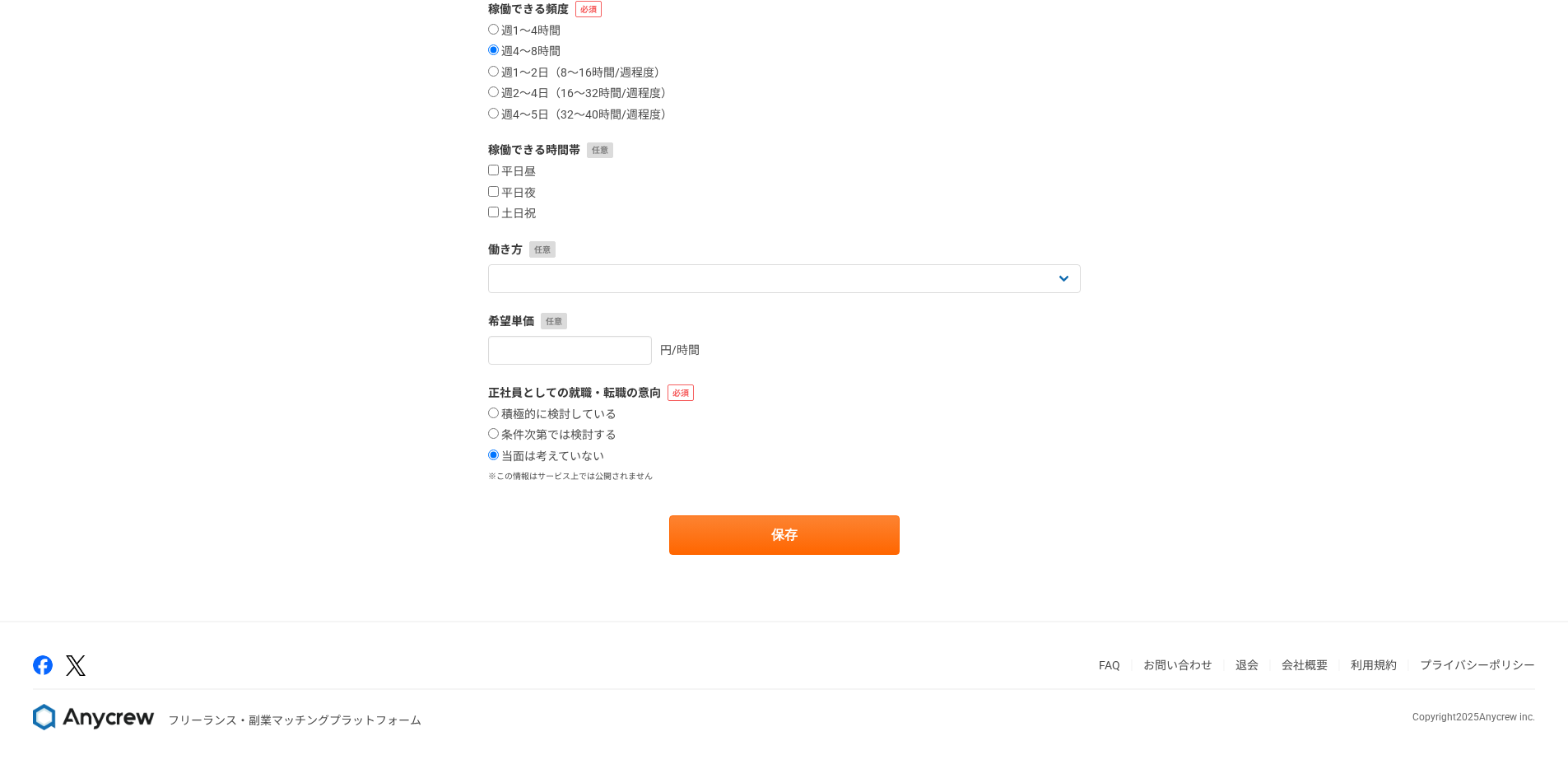
click at [595, 424] on div "積極的に検討している 条件次第では検討する 当面は考えていない" at bounding box center [784, 436] width 592 height 57
click at [593, 430] on label "条件次第では検討する" at bounding box center [552, 435] width 129 height 15
click at [498, 430] on input "条件次第では検討する" at bounding box center [493, 433] width 11 height 11
radio input "true"
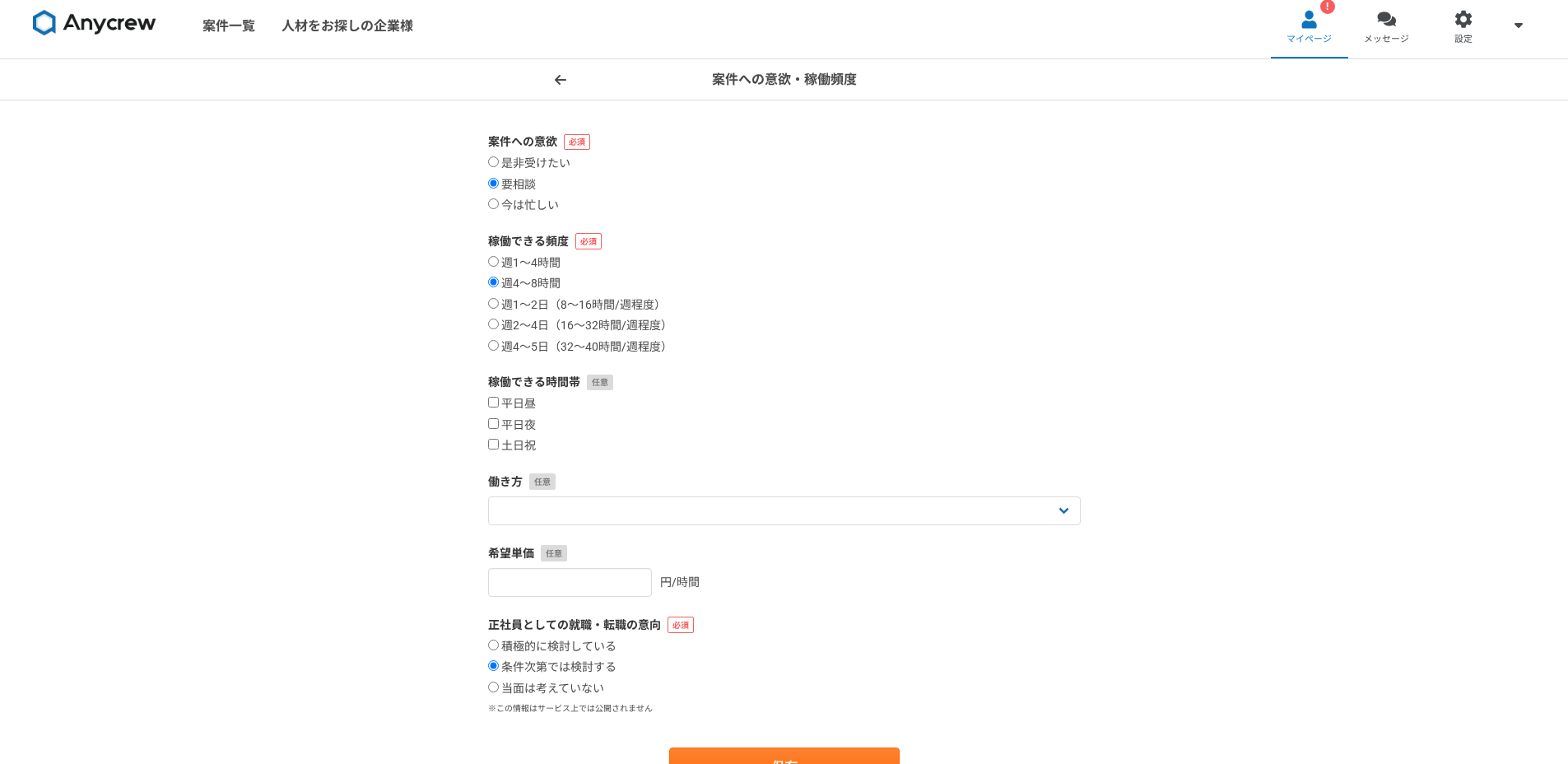
scroll to position [0, 0]
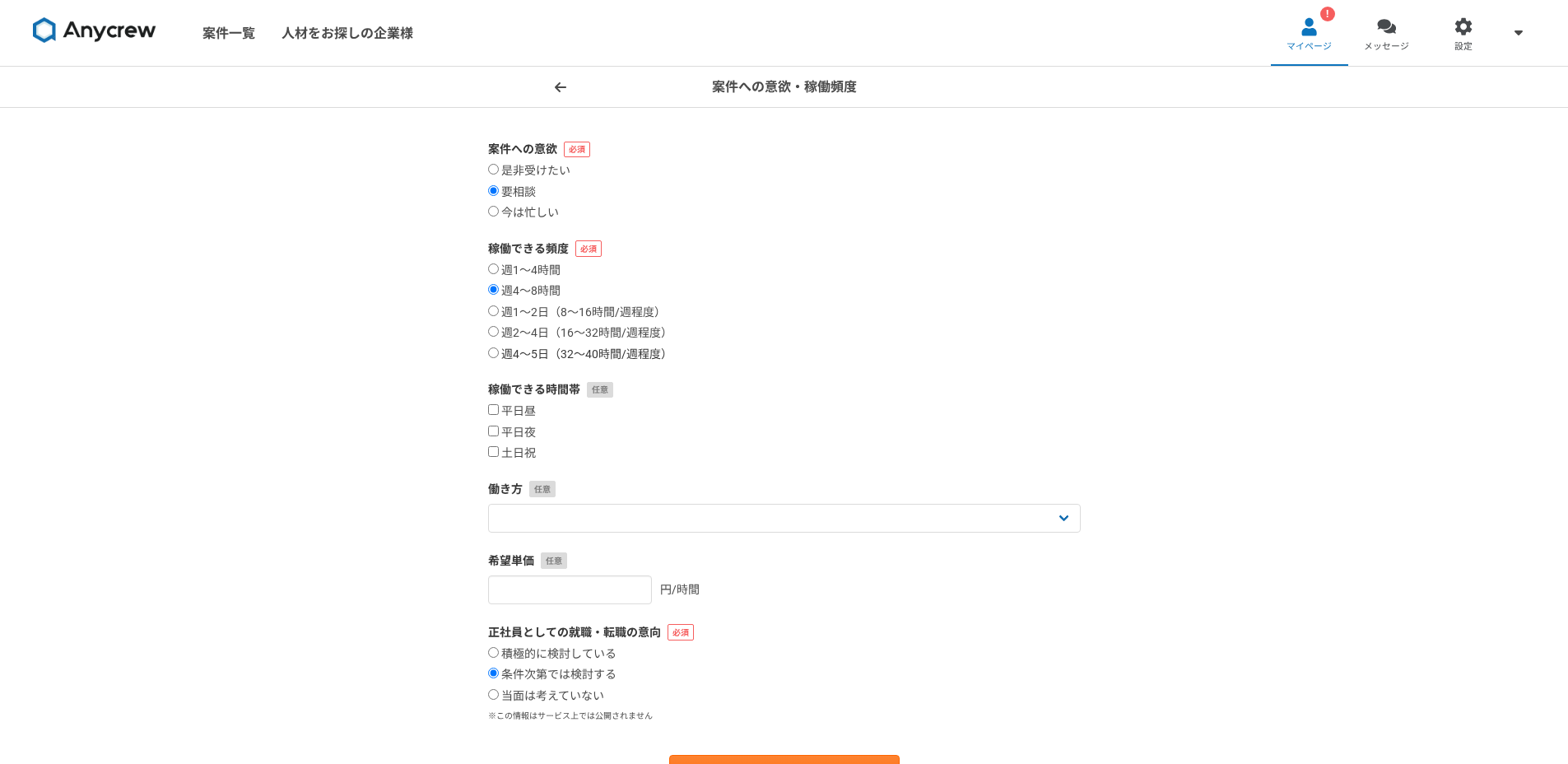
click at [639, 347] on label "週4〜5日（32〜40時間/週程度）" at bounding box center [580, 354] width 184 height 15
click at [498, 347] on input "週4〜5日（32〜40時間/週程度）" at bounding box center [493, 352] width 11 height 11
radio input "true"
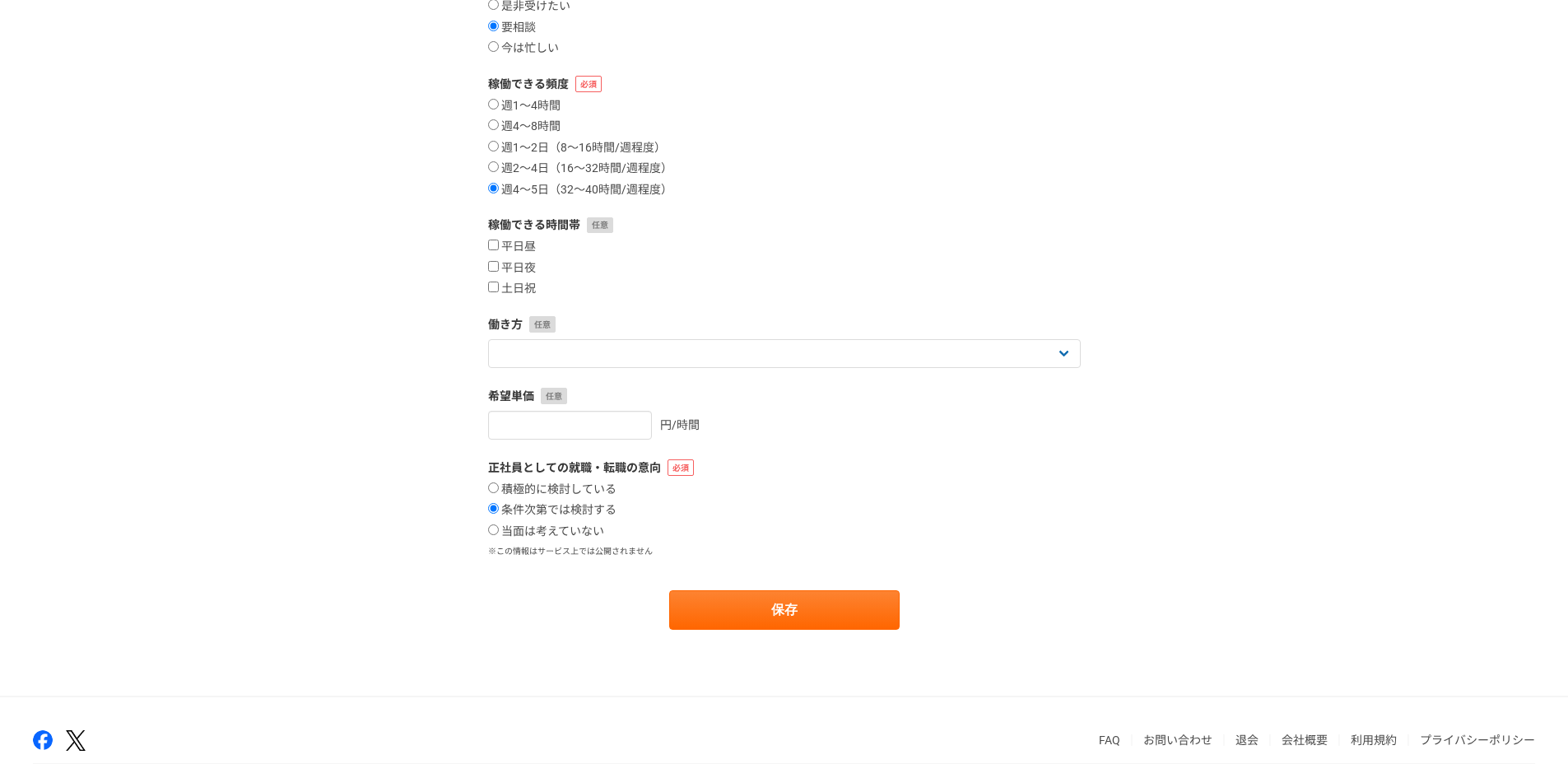
scroll to position [239, 0]
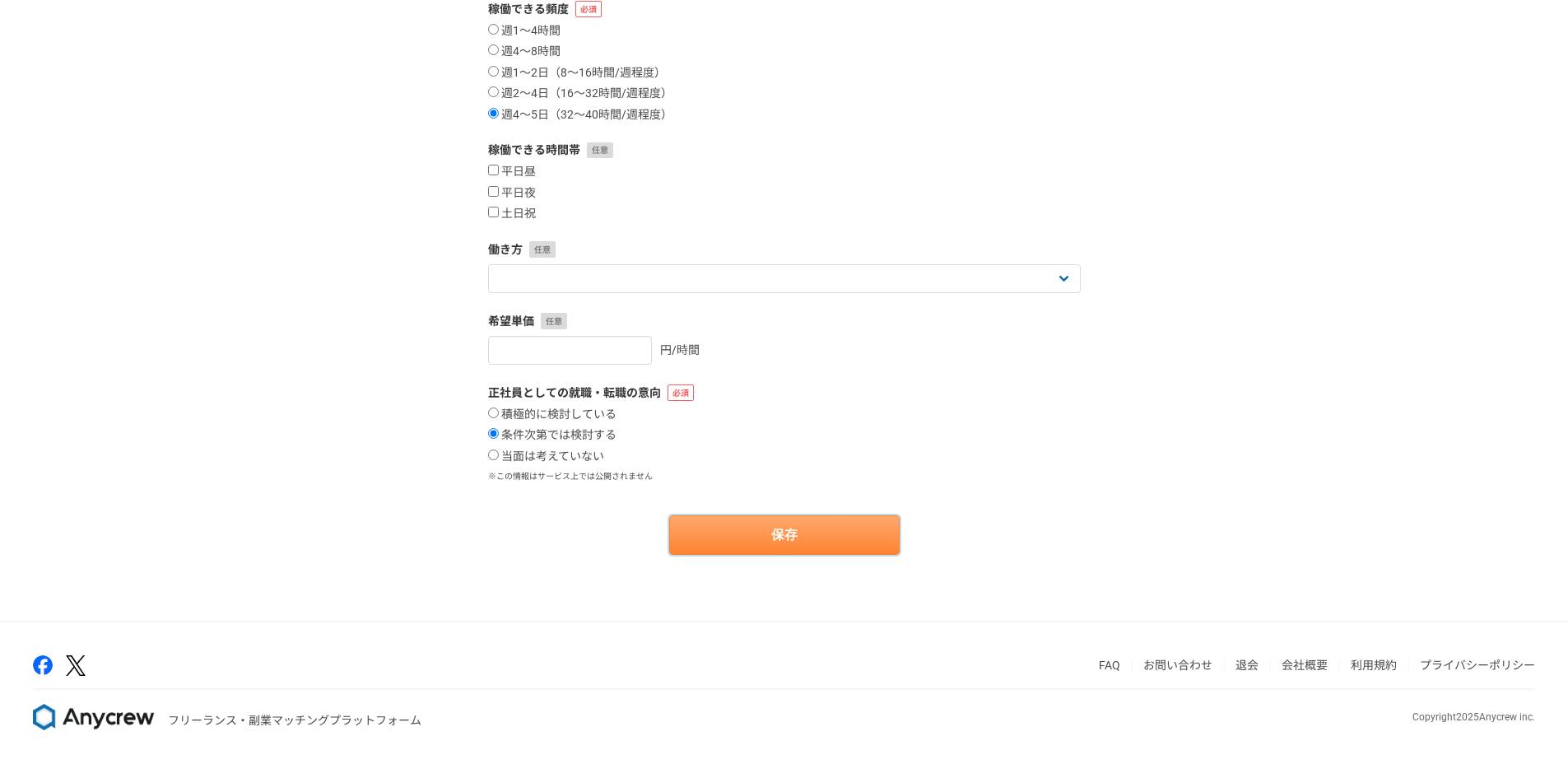
click at [818, 522] on button "保存" at bounding box center [784, 536] width 230 height 40
click at [820, 540] on button "保存" at bounding box center [784, 536] width 230 height 40
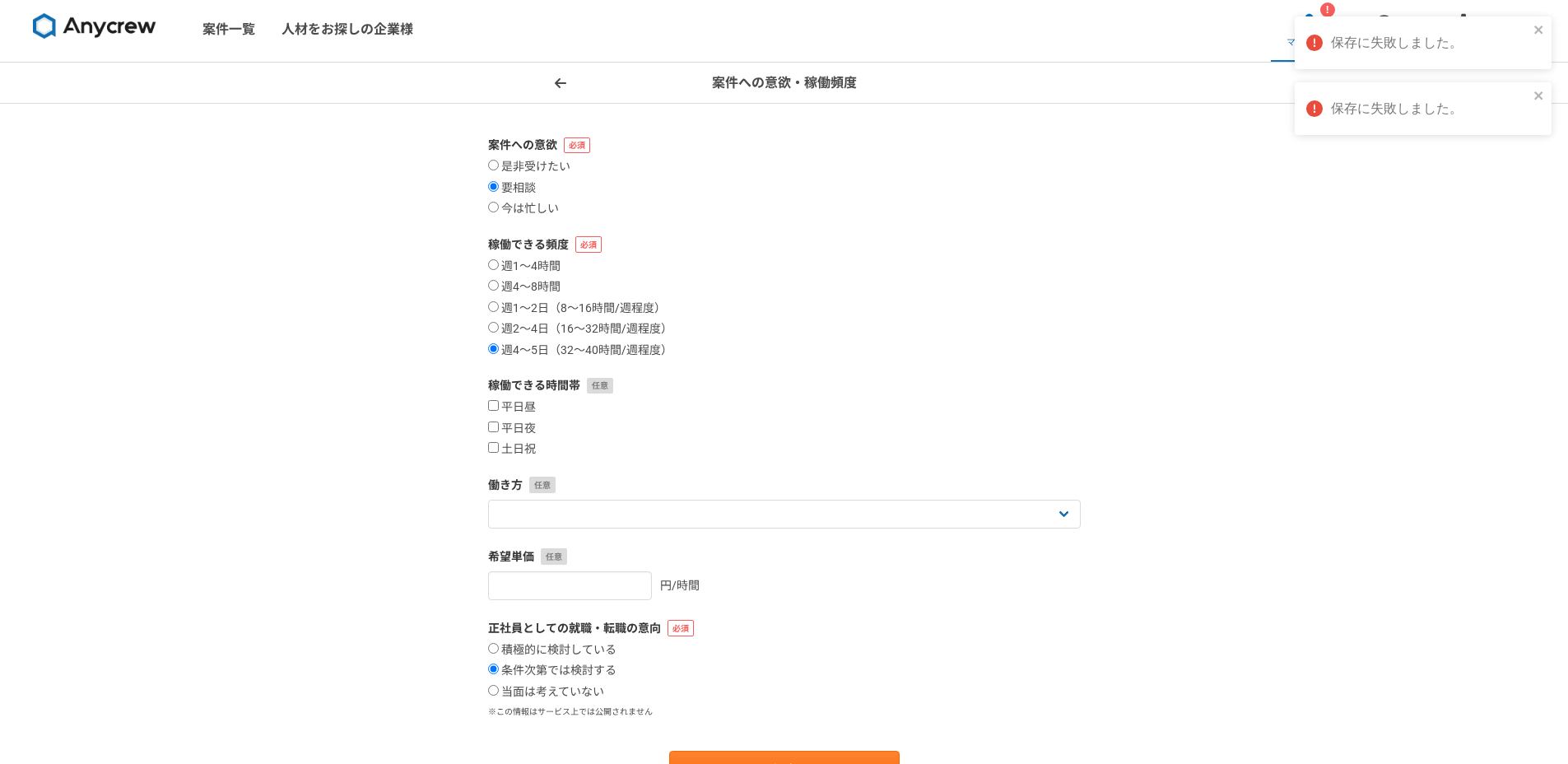
scroll to position [0, 0]
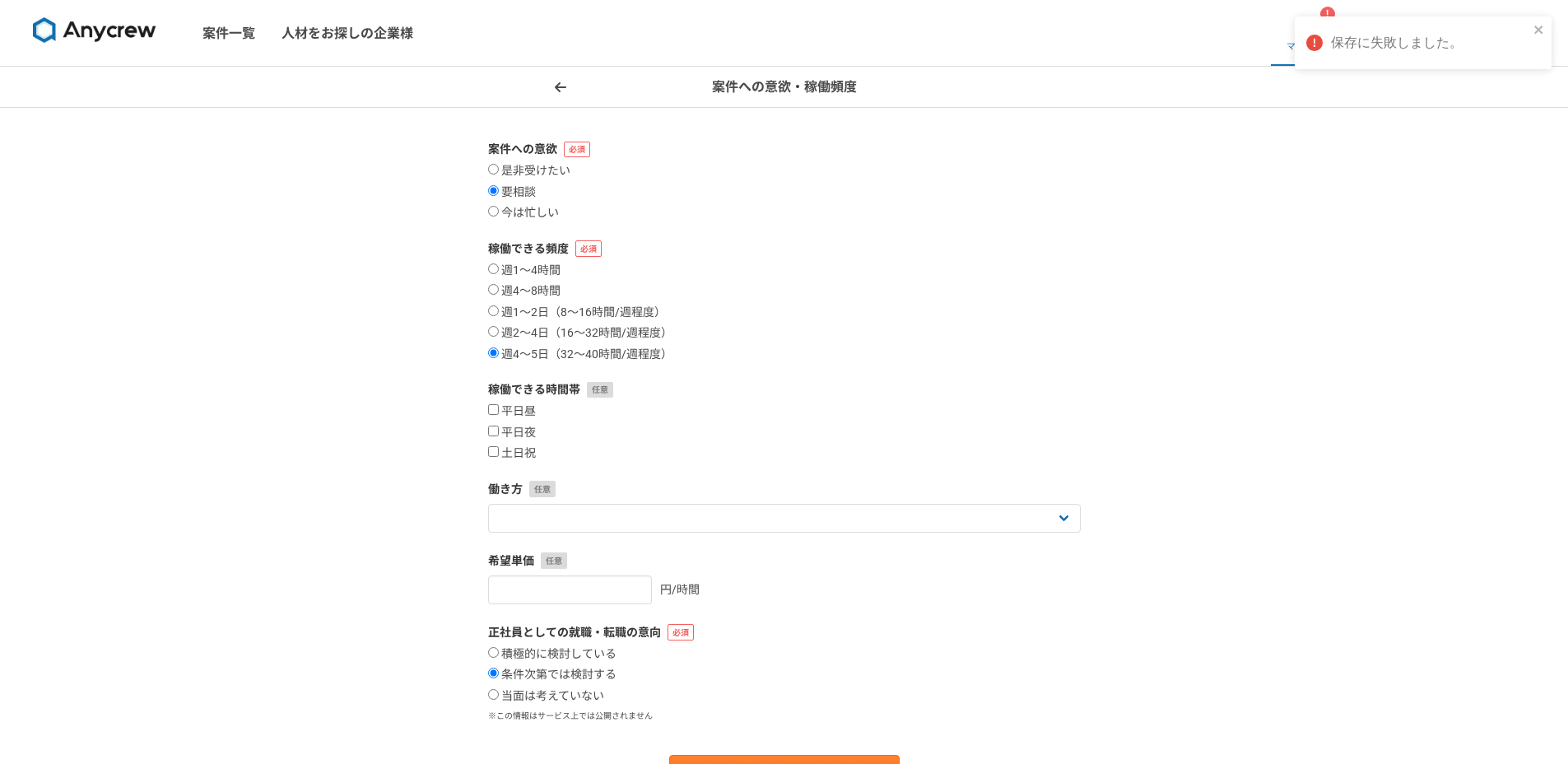
click at [595, 324] on div "週1〜4時間 週4〜8時間 週1〜2日（8〜16時間/週程度） 週2〜4日（16〜32時間/週程度） 週4〜5日（32〜40時間/週程度）" at bounding box center [784, 312] width 592 height 99
click at [597, 332] on label "週2〜4日（16〜32時間/週程度）" at bounding box center [580, 333] width 184 height 15
click at [498, 332] on input "週2〜4日（16〜32時間/週程度）" at bounding box center [493, 331] width 11 height 11
radio input "true"
click at [602, 312] on label "週1〜2日（8〜16時間/週程度）" at bounding box center [577, 312] width 177 height 15
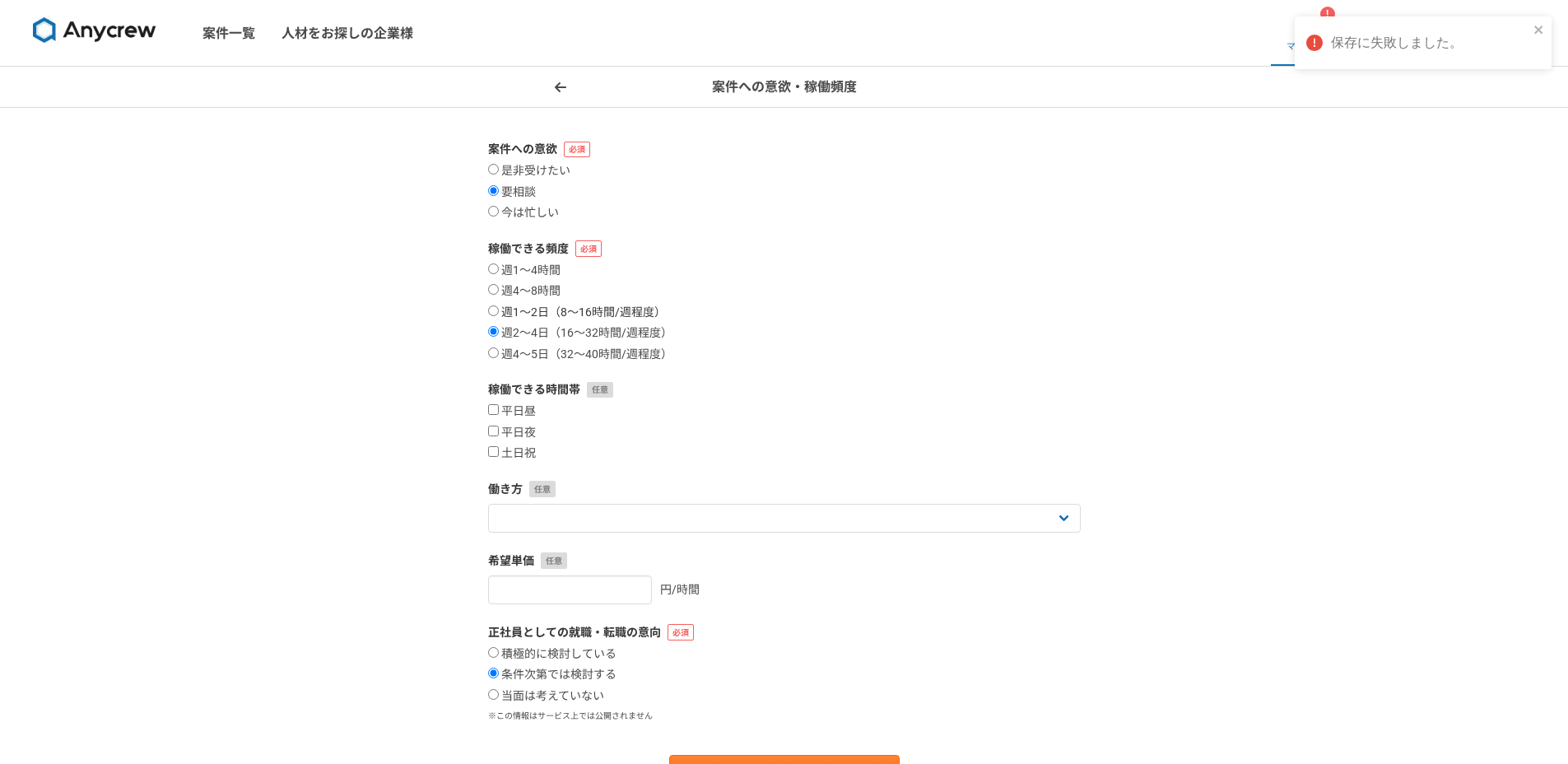
click at [498, 312] on input "週1〜2日（8〜16時間/週程度）" at bounding box center [493, 310] width 11 height 11
radio input "true"
click at [603, 361] on label "週4〜5日（32〜40時間/週程度）" at bounding box center [580, 354] width 184 height 15
click at [498, 358] on input "週4〜5日（32〜40時間/週程度）" at bounding box center [493, 352] width 11 height 11
radio input "true"
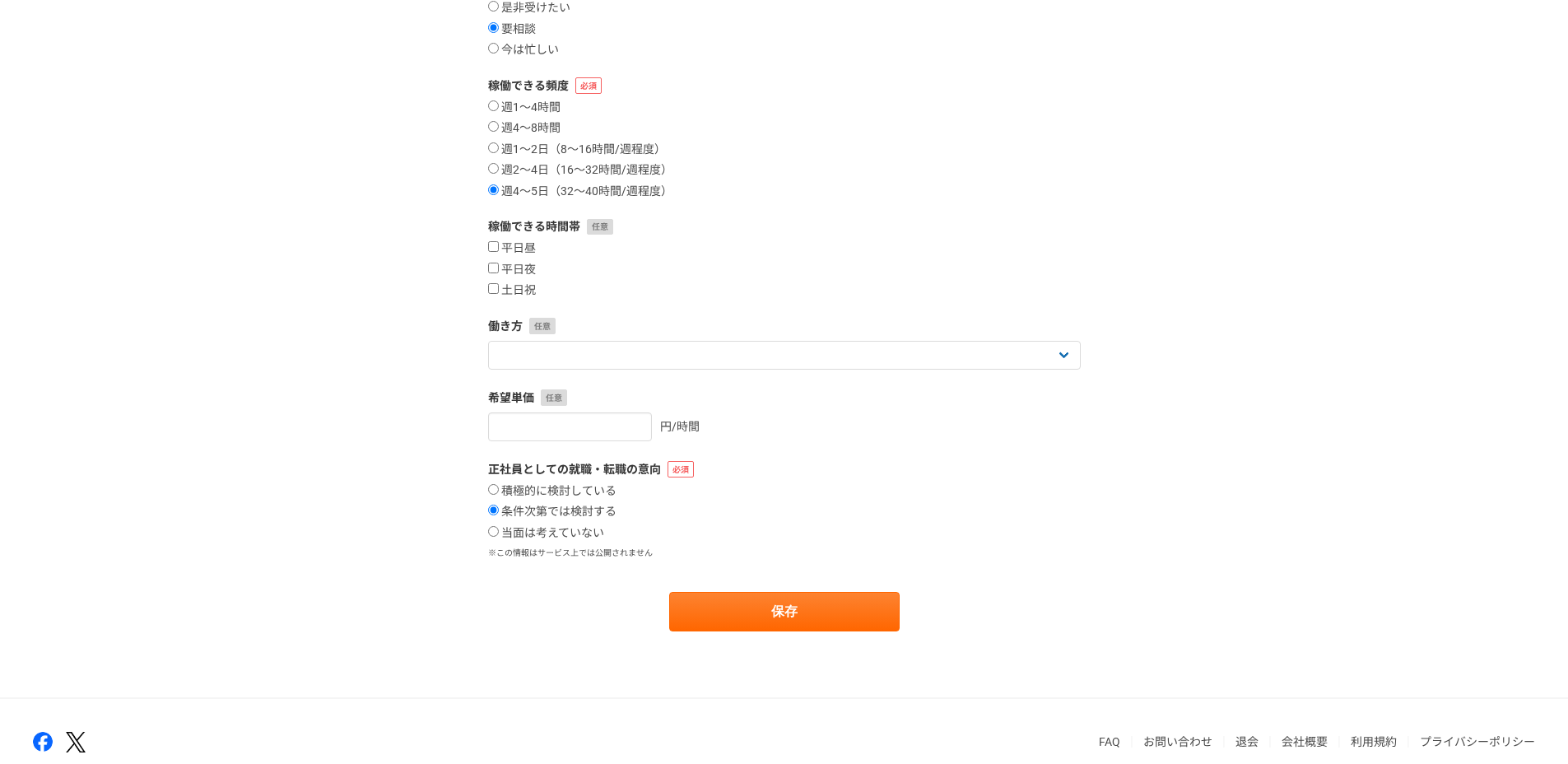
scroll to position [239, 0]
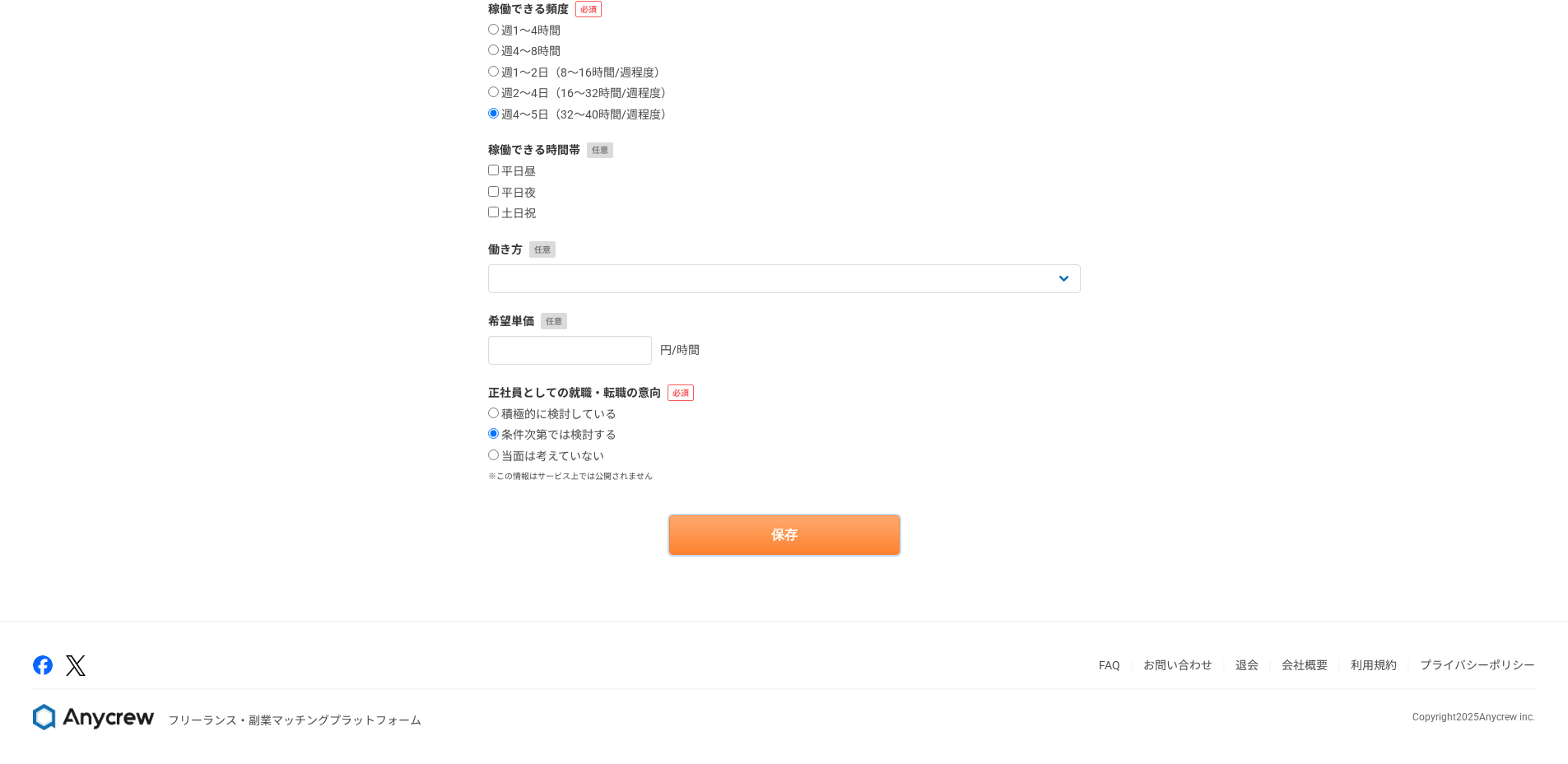
click at [687, 536] on button "保存" at bounding box center [784, 536] width 230 height 40
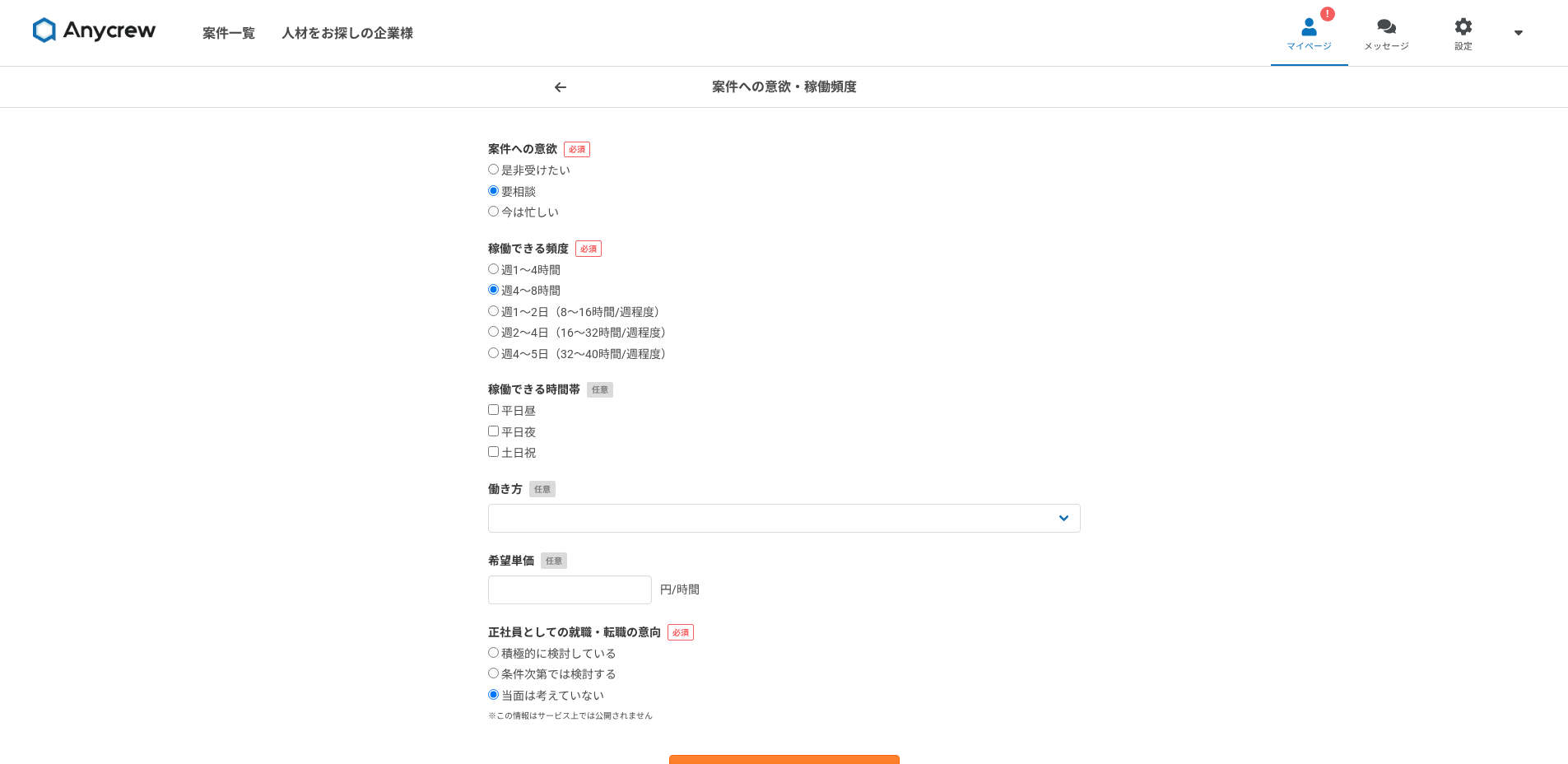
select select
click at [536, 273] on label "週1〜4時間" at bounding box center [524, 270] width 73 height 15
click at [498, 273] on input "週1〜4時間" at bounding box center [493, 268] width 11 height 11
radio input "true"
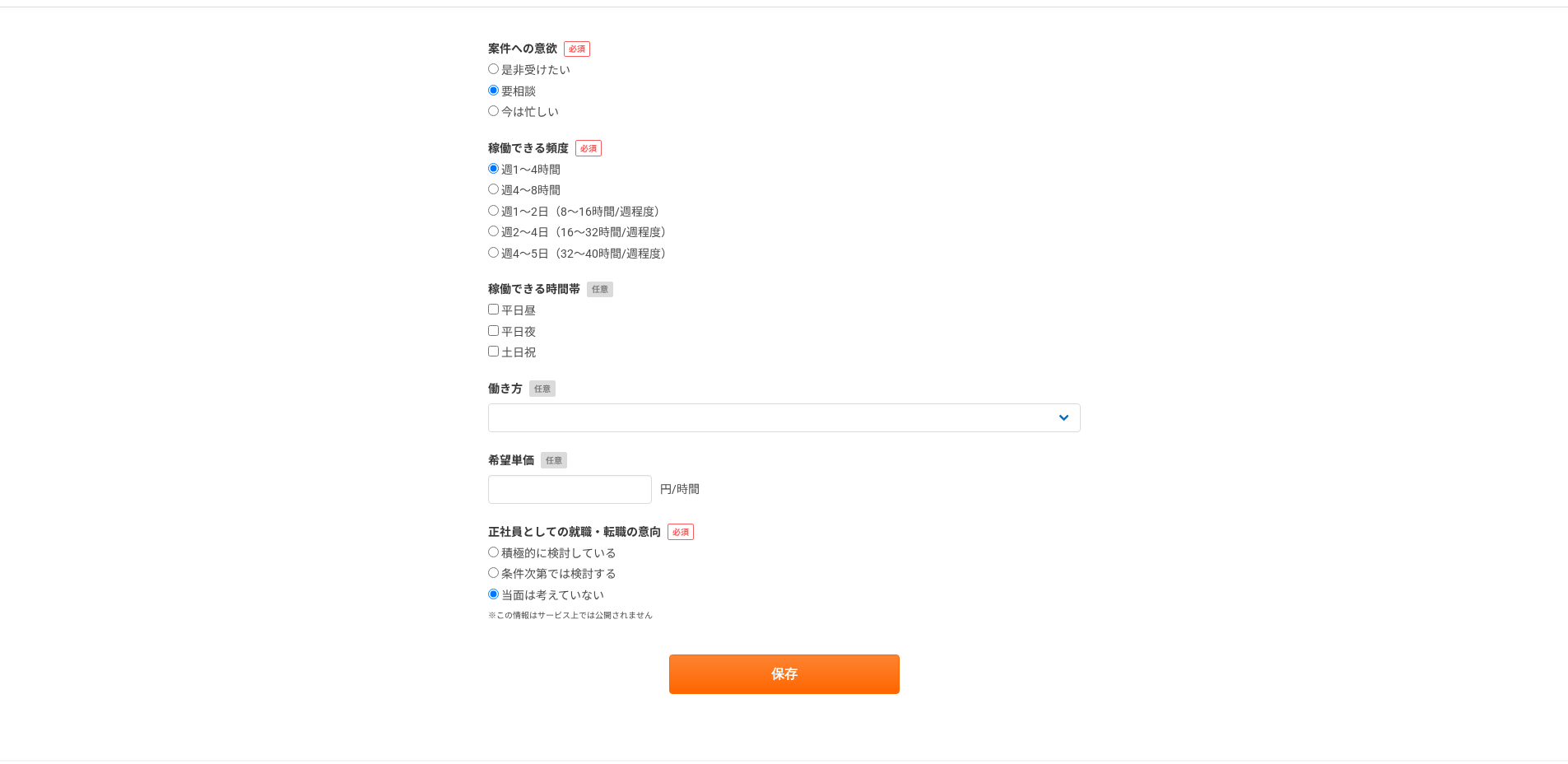
scroll to position [239, 0]
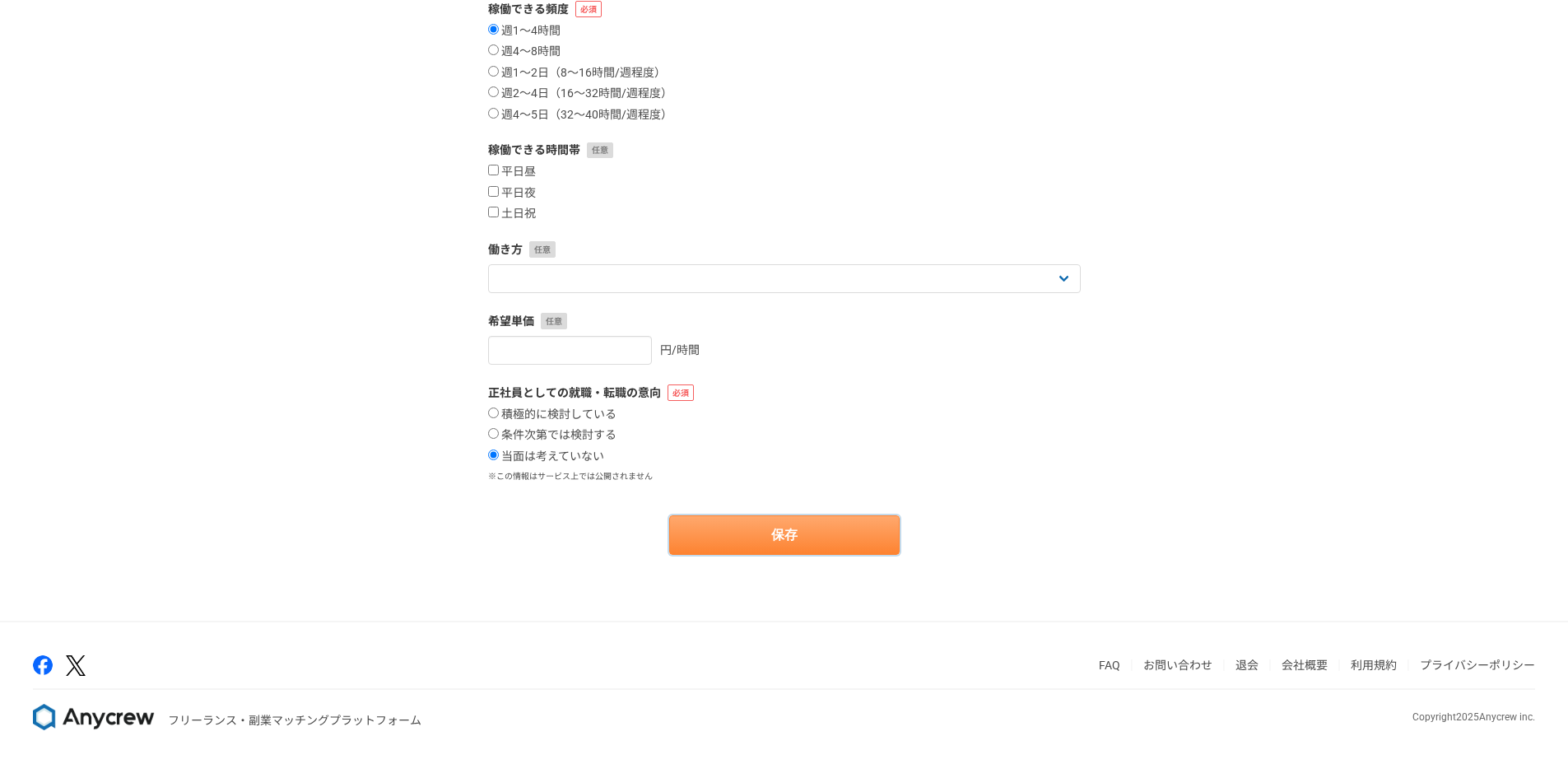
click at [723, 527] on button "保存" at bounding box center [784, 536] width 230 height 40
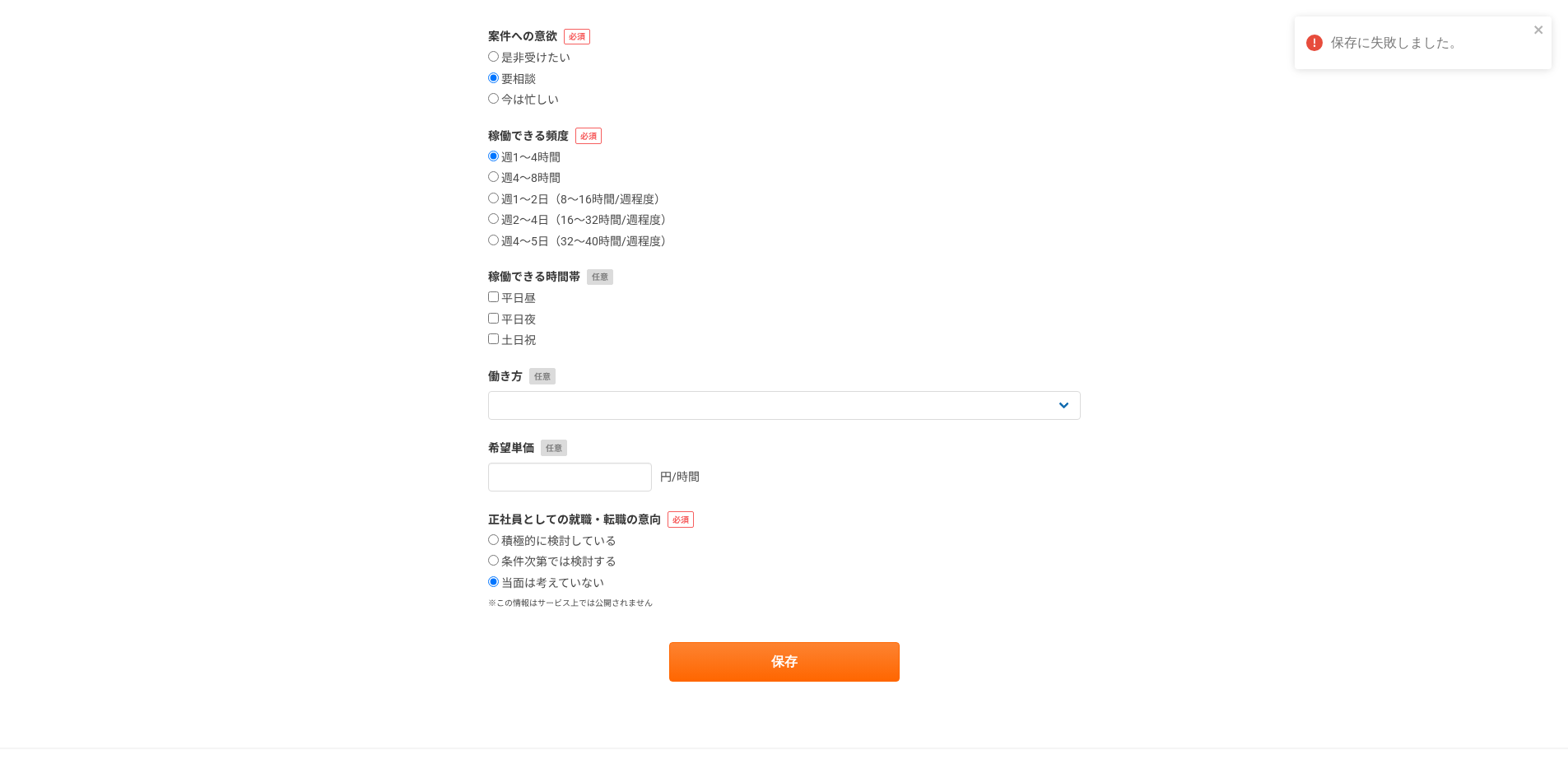
scroll to position [0, 0]
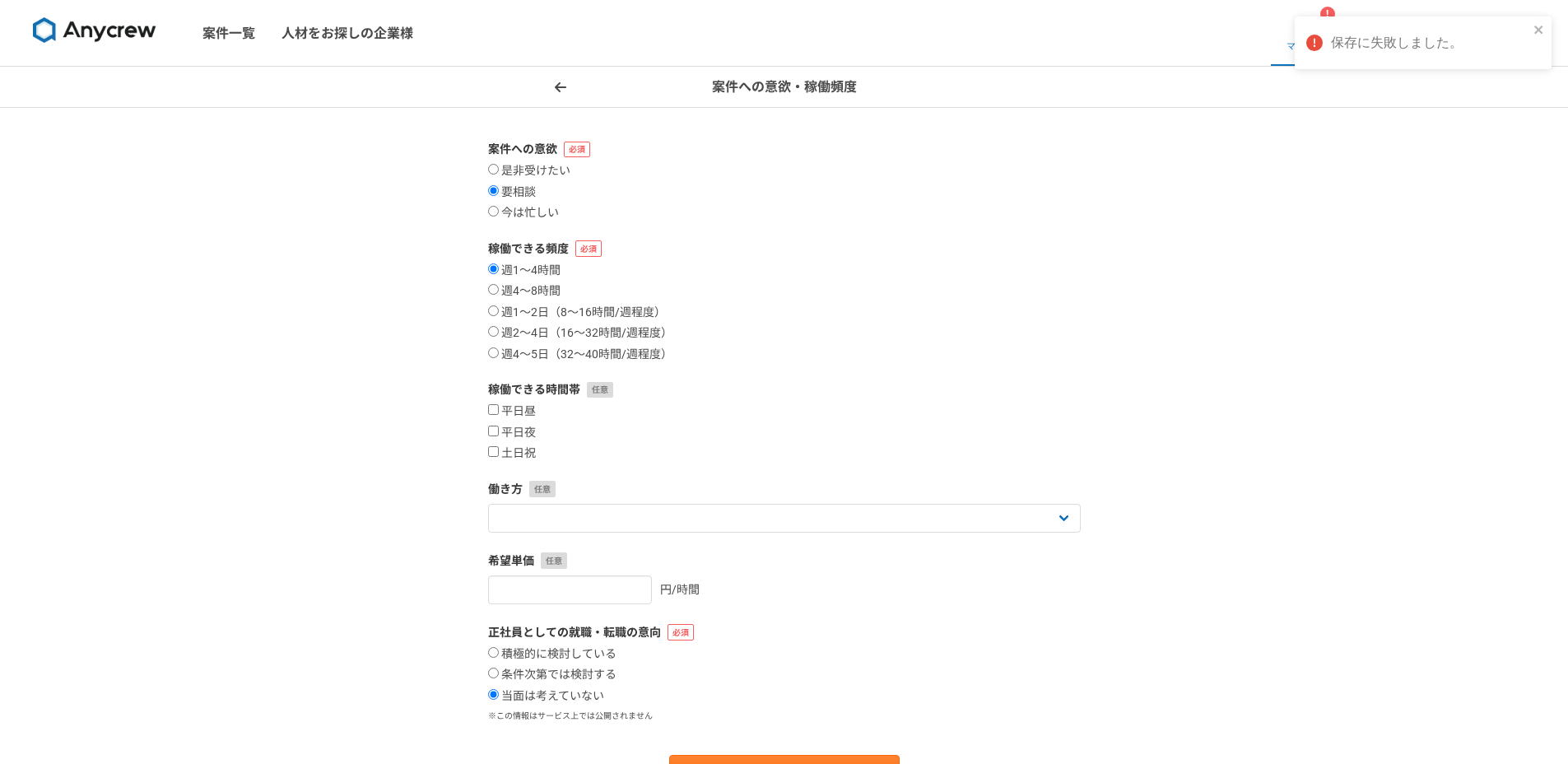
click at [637, 273] on div "週1〜4時間 週4〜8時間 週1〜2日（8〜16時間/週程度） 週2〜4日（16〜32時間/週程度） 週4〜5日（32〜40時間/週程度）" at bounding box center [784, 312] width 592 height 99
click at [565, 337] on label "週2〜4日（16〜32時間/週程度）" at bounding box center [580, 333] width 184 height 15
click at [498, 337] on input "週2〜4日（16〜32時間/週程度）" at bounding box center [493, 331] width 11 height 11
radio input "true"
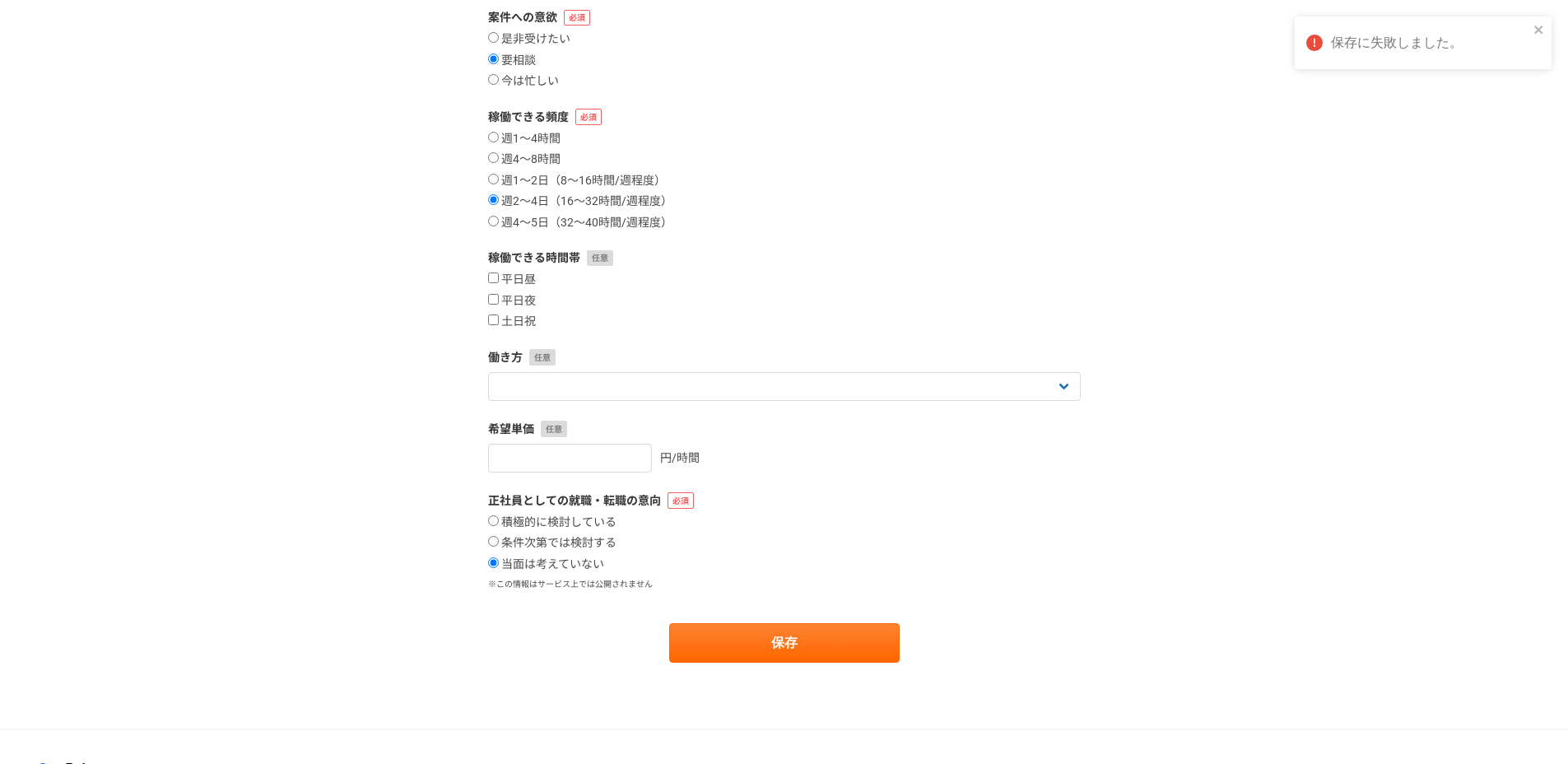
scroll to position [239, 0]
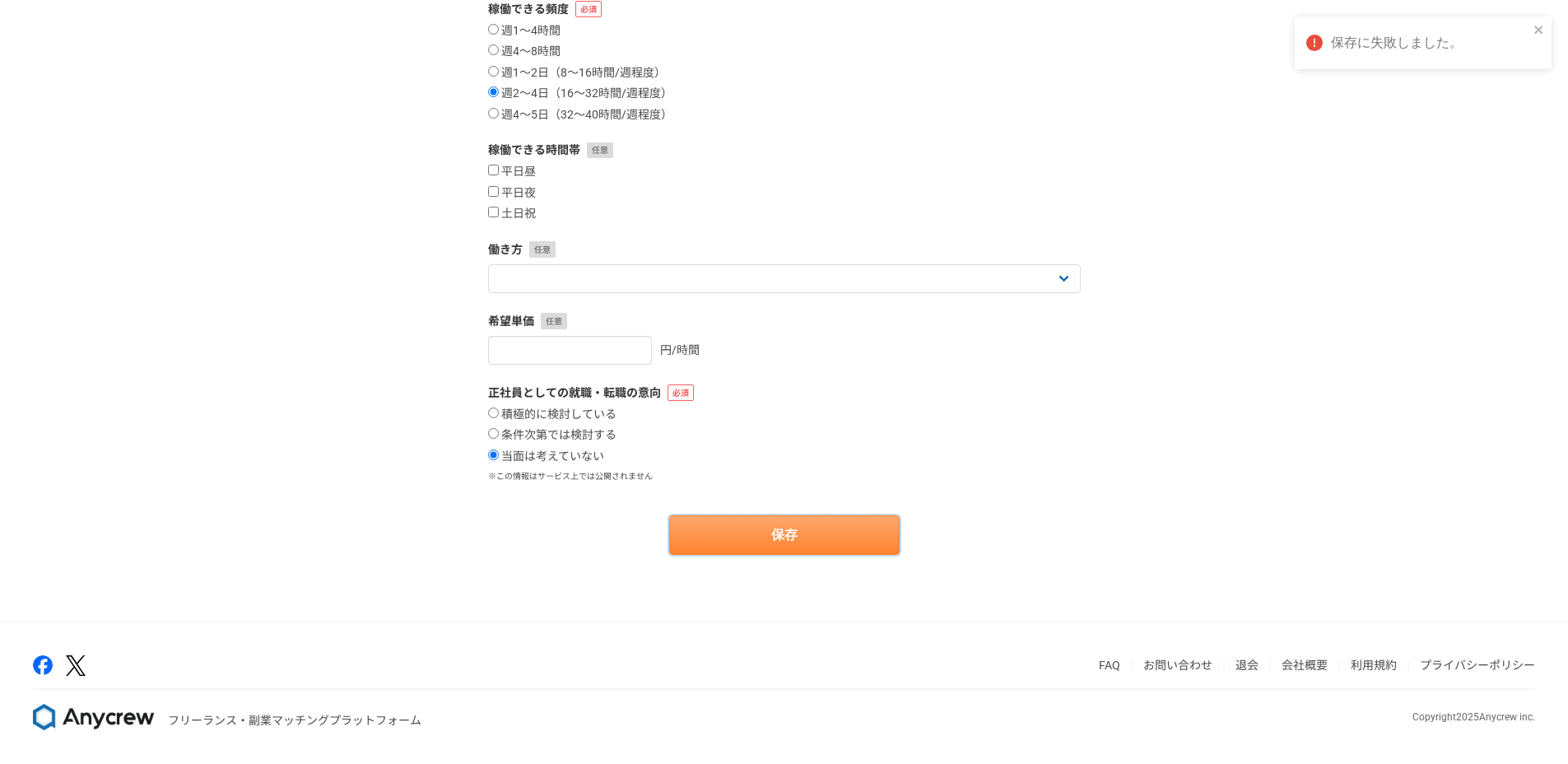
click at [691, 532] on button "保存" at bounding box center [784, 536] width 230 height 40
click at [570, 432] on label "条件次第では検討する" at bounding box center [552, 435] width 129 height 15
click at [498, 432] on input "条件次第では検討する" at bounding box center [493, 433] width 11 height 11
radio input "true"
click at [701, 517] on button "保存" at bounding box center [784, 536] width 230 height 40
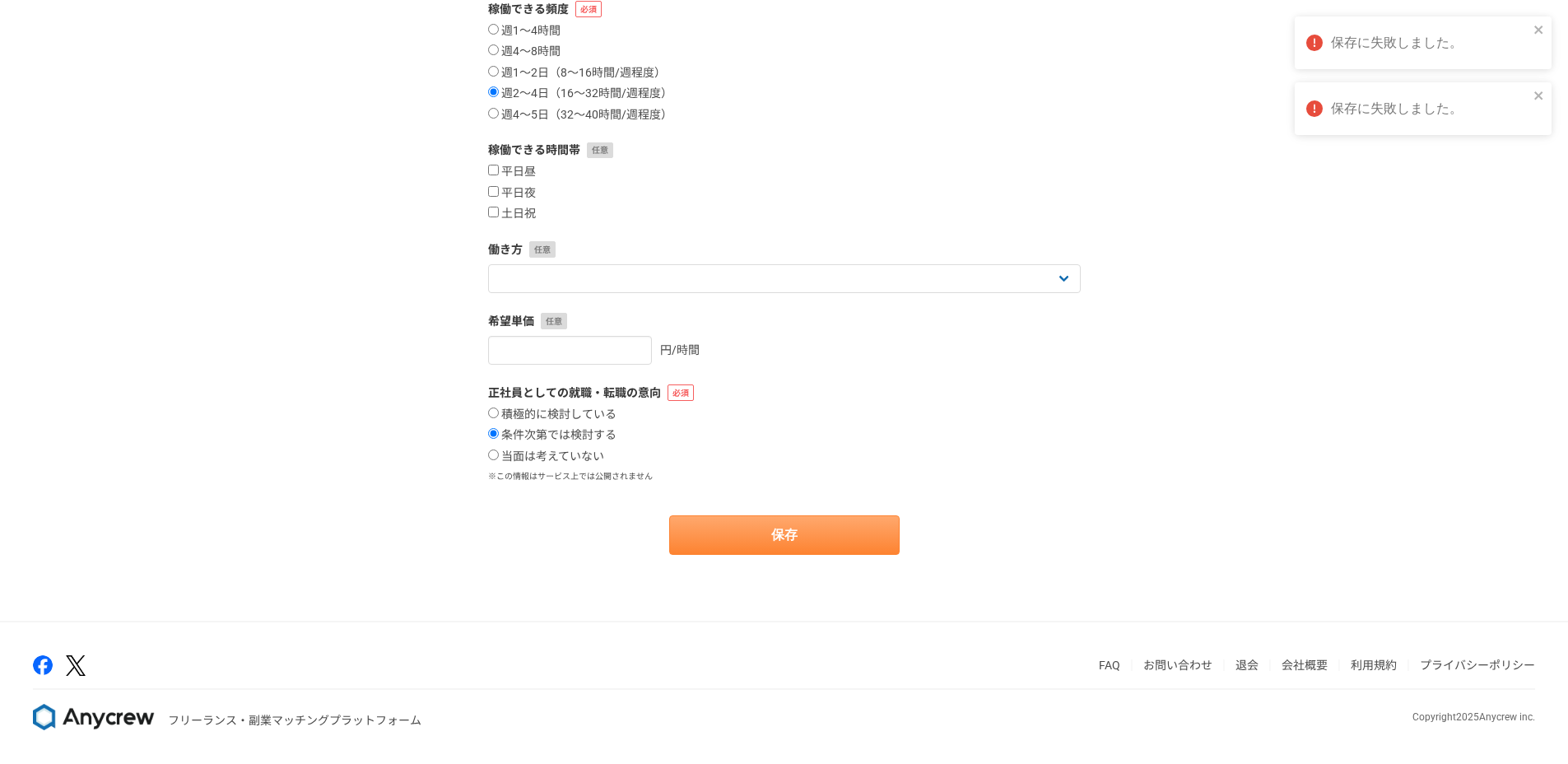
scroll to position [0, 0]
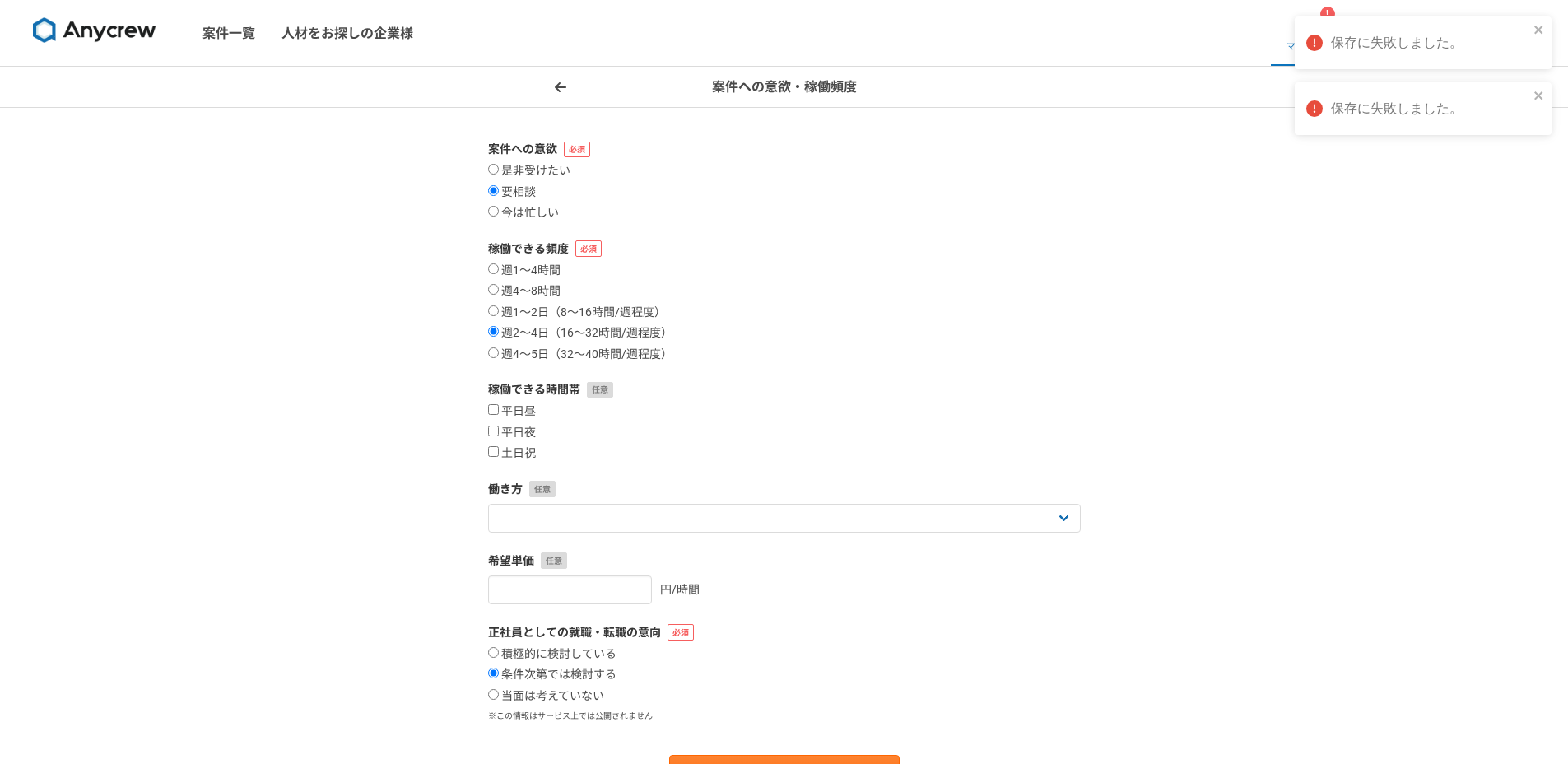
click at [718, 404] on div "平日昼 平日夜 土日祝" at bounding box center [784, 432] width 592 height 57
click at [568, 91] on span at bounding box center [560, 88] width 20 height 20
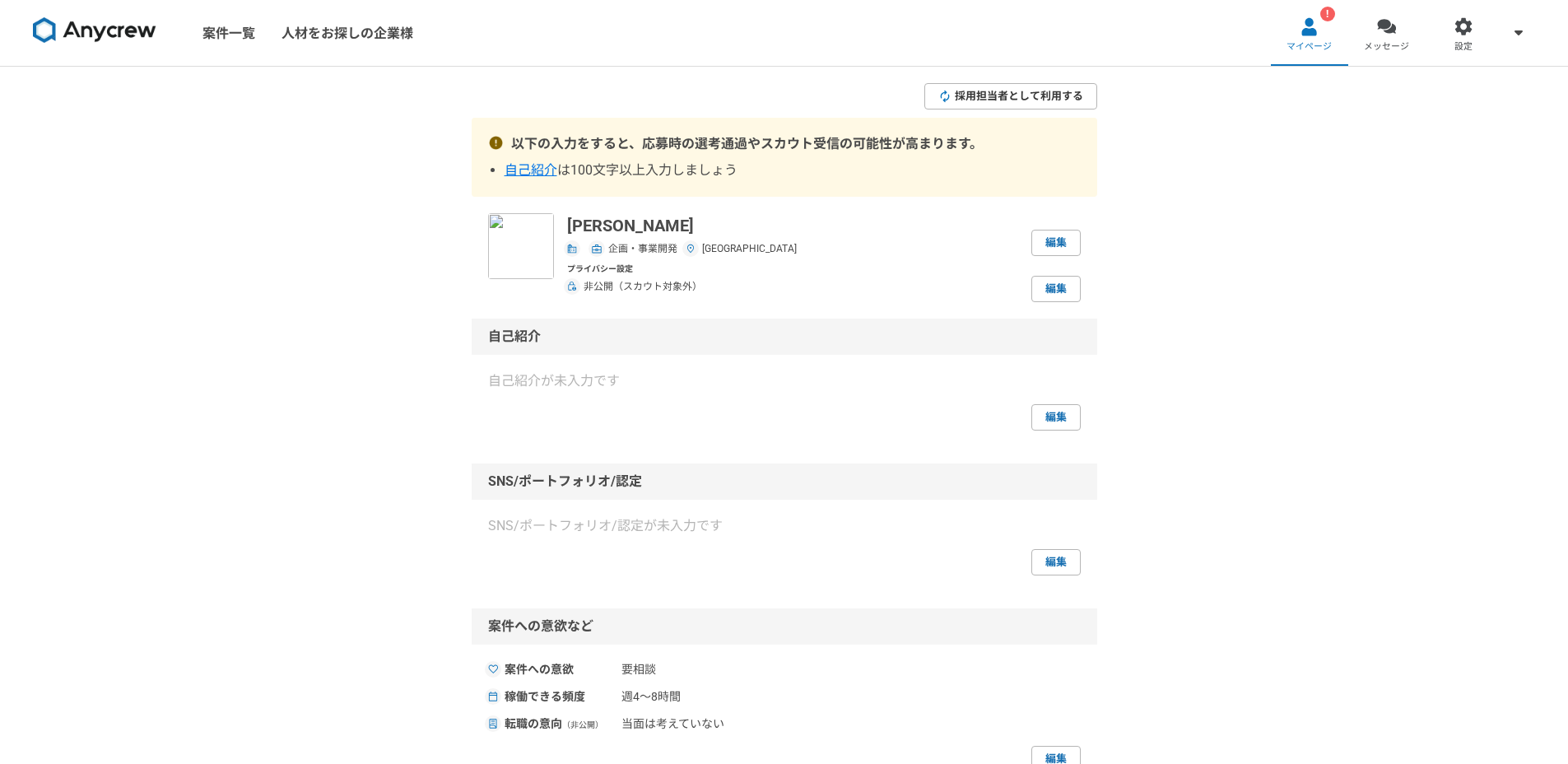
click at [976, 100] on span "採用担当者として利用する" at bounding box center [1019, 96] width 129 height 16
click at [1168, 243] on div "採用担当者として利用する 以下の入力をすると、応募時の選考通過やスカウト受信の可能性が高まります。 自己紹介 は100文字以上入力しましょう [PERSON_…" at bounding box center [784, 670] width 1568 height 1207
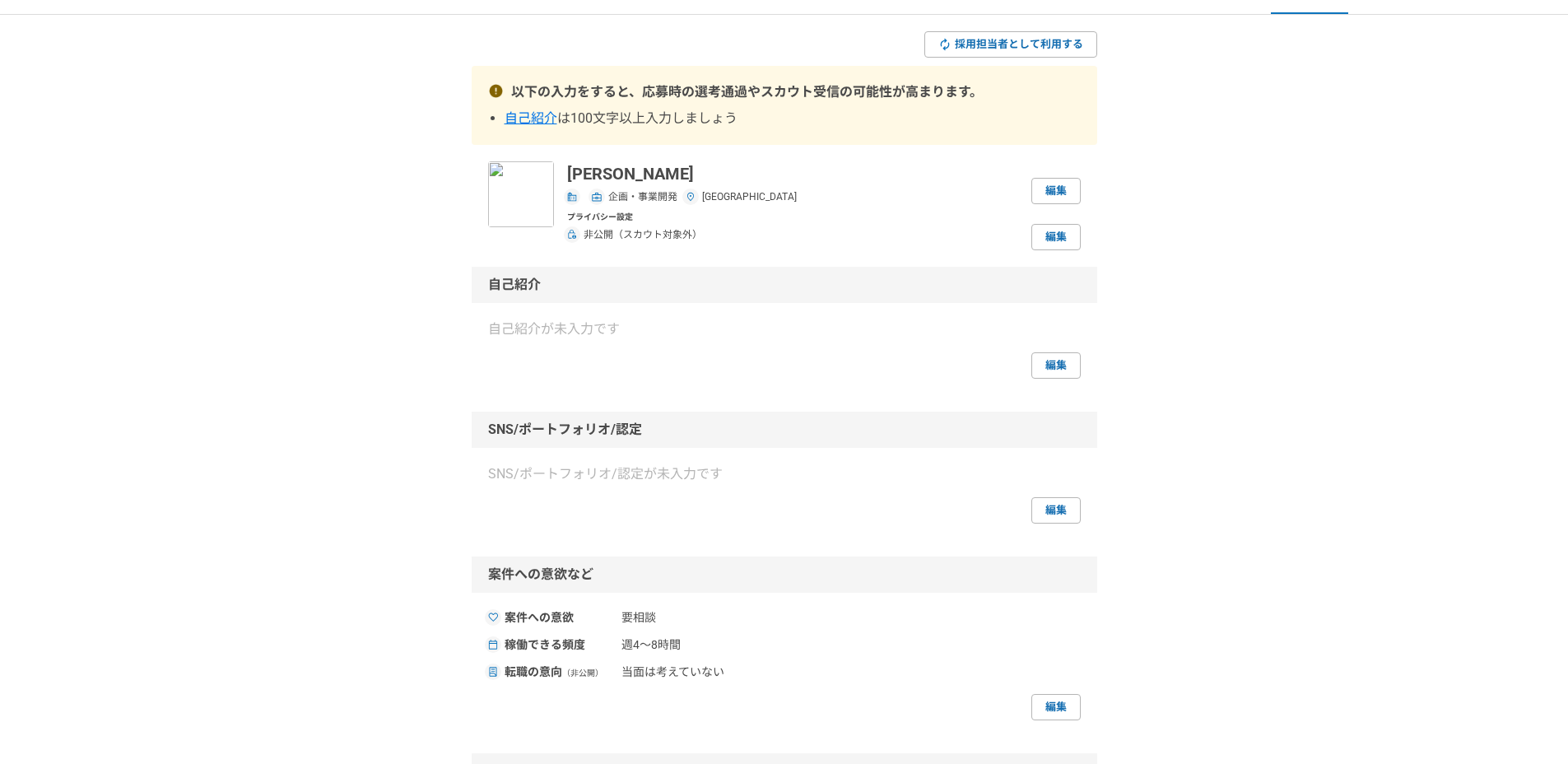
scroll to position [355, 0]
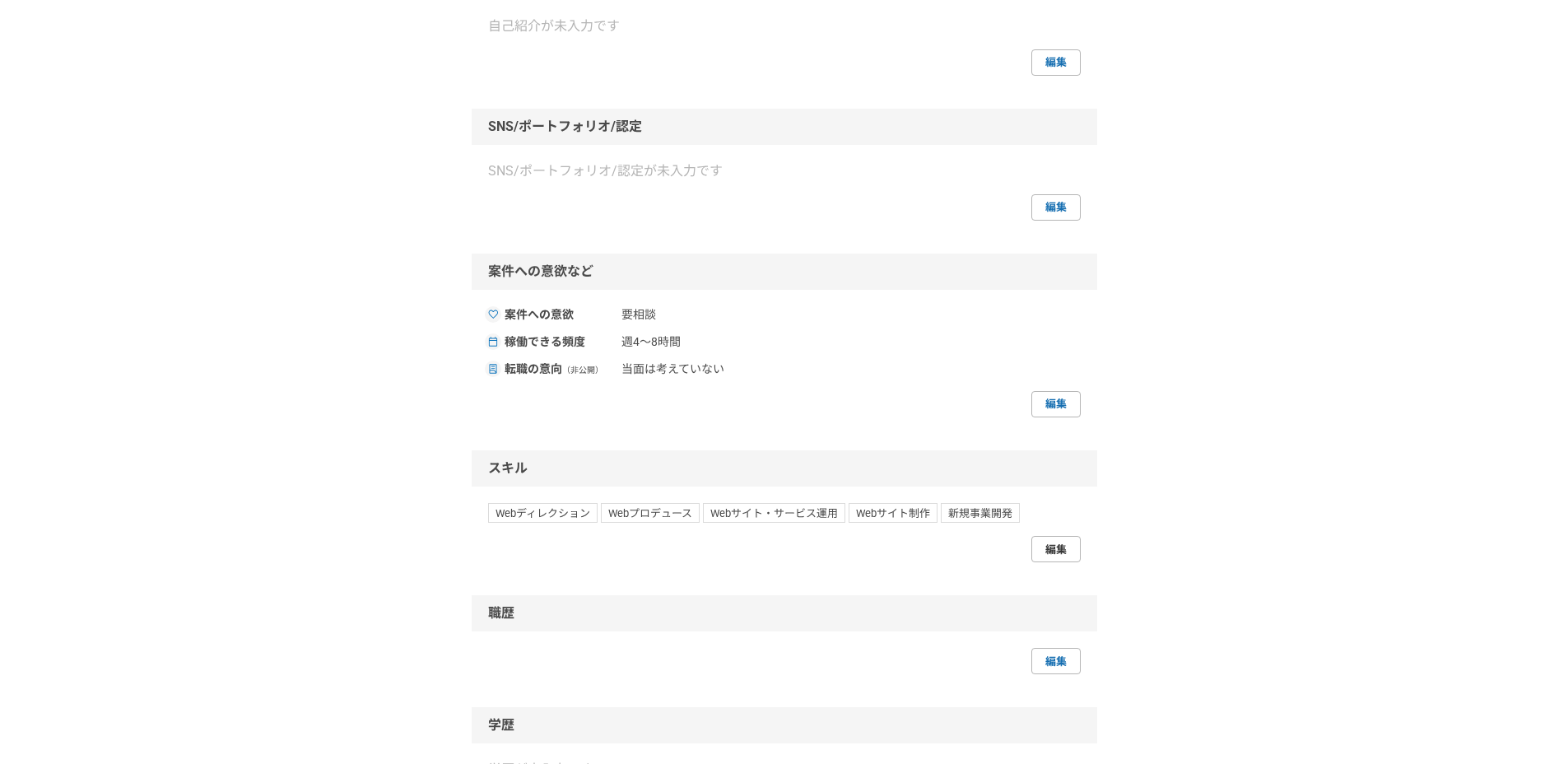
click at [1055, 555] on link "編集" at bounding box center [1056, 549] width 50 height 26
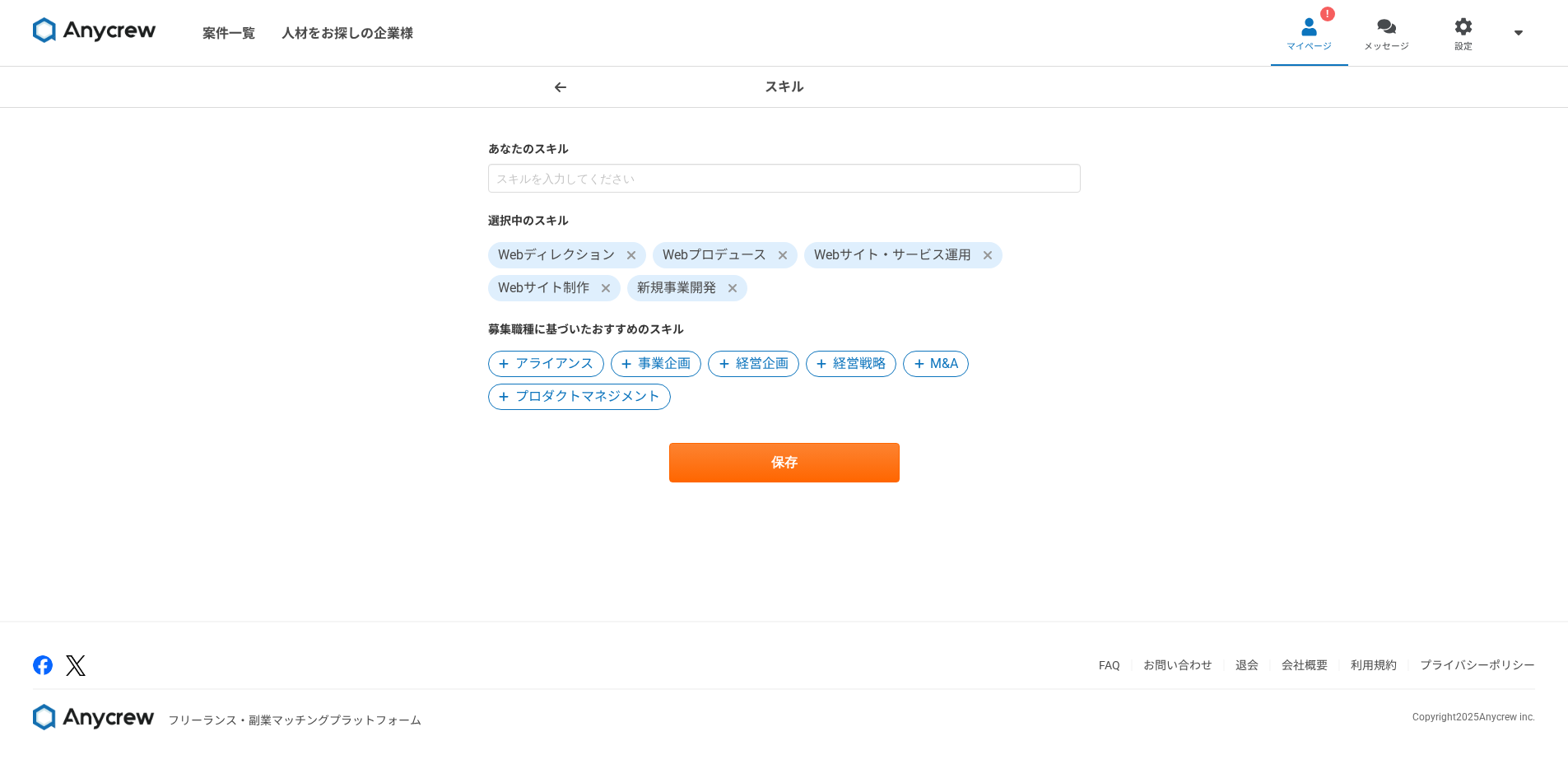
click at [1184, 295] on div "スキル あなたのスキル 選択中のスキル Webディレクション Webプロデュース Webサイト・サービス運用 Webサイト制作 新規事業開発 募集職種に基づい…" at bounding box center [784, 344] width 1568 height 555
click at [567, 73] on header "スキル" at bounding box center [784, 87] width 1568 height 41
click at [559, 89] on icon at bounding box center [560, 87] width 12 height 13
